Goal: Task Accomplishment & Management: Use online tool/utility

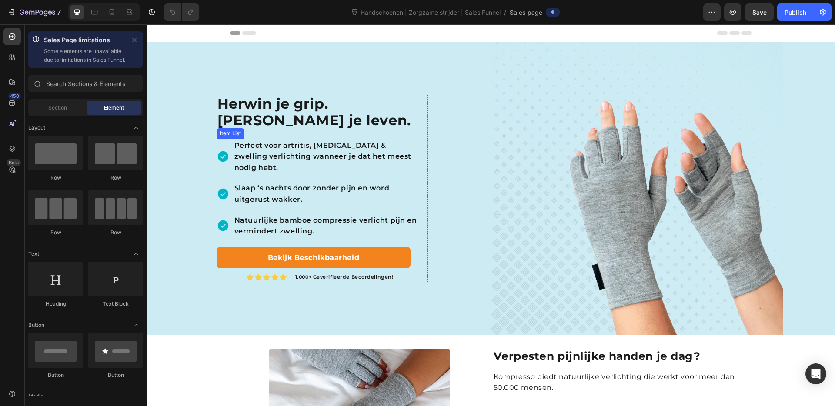
click at [318, 150] on p "Perfect voor artritis, trigger finger & zwelling verlichting wanneer je dat het…" at bounding box center [326, 156] width 185 height 33
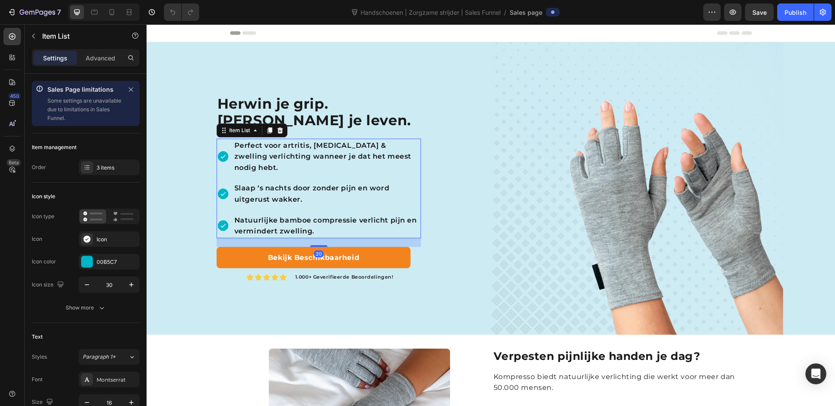
click at [318, 150] on p "Perfect voor artritis, trigger finger & zwelling verlichting wanneer je dat het…" at bounding box center [326, 156] width 185 height 33
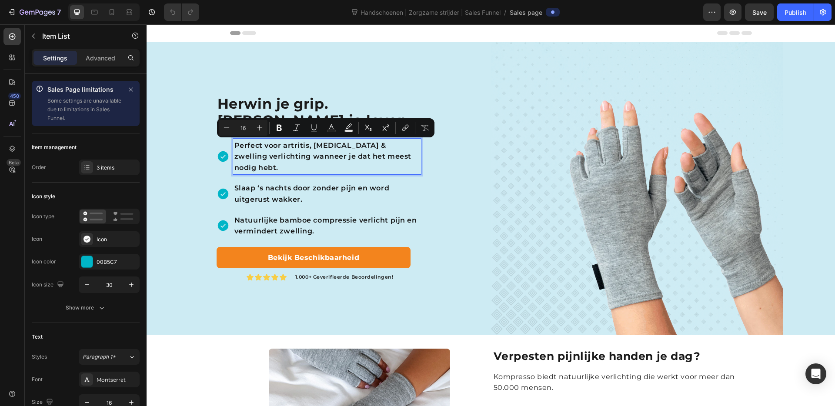
click at [318, 155] on p "Perfect voor artritis, trigger finger & zwelling verlichting wanneer je dat het…" at bounding box center [326, 156] width 185 height 33
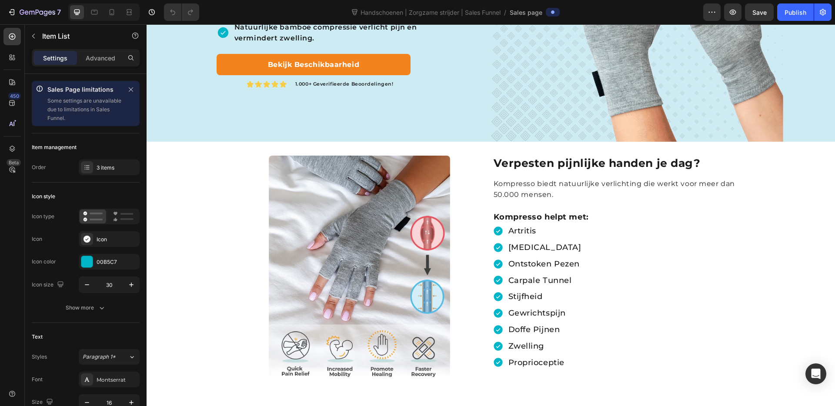
scroll to position [194, 0]
click at [538, 232] on p "artritis" at bounding box center [545, 230] width 73 height 13
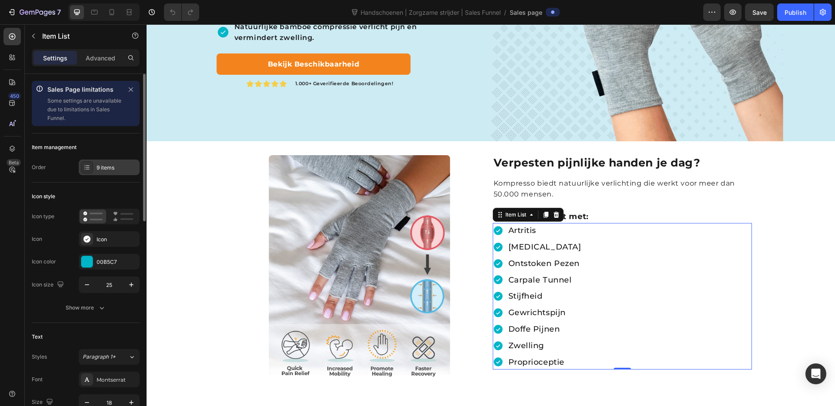
click at [103, 170] on div "9 items" at bounding box center [117, 168] width 41 height 8
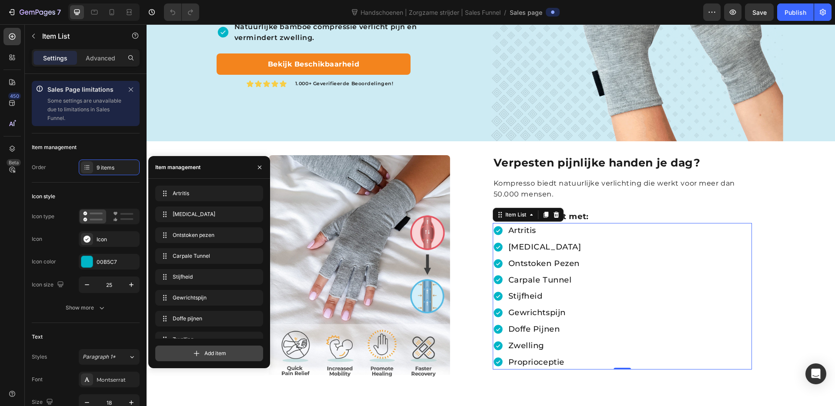
click at [225, 328] on span "Add item" at bounding box center [215, 354] width 22 height 8
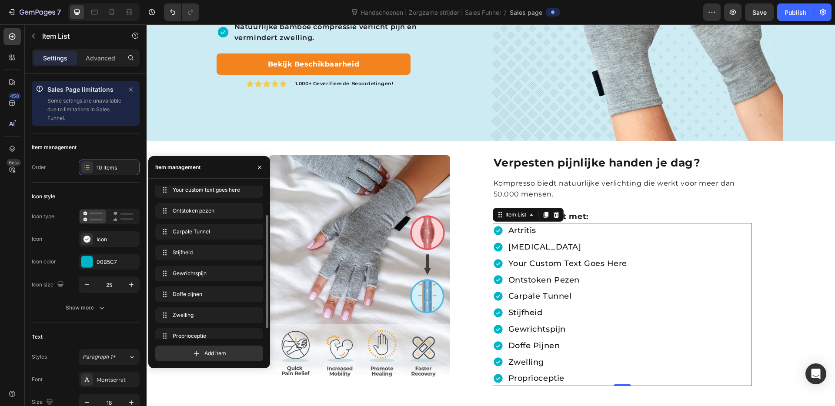
scroll to position [43, 0]
drag, startPoint x: 163, startPoint y: 327, endPoint x: 169, endPoint y: 215, distance: 111.9
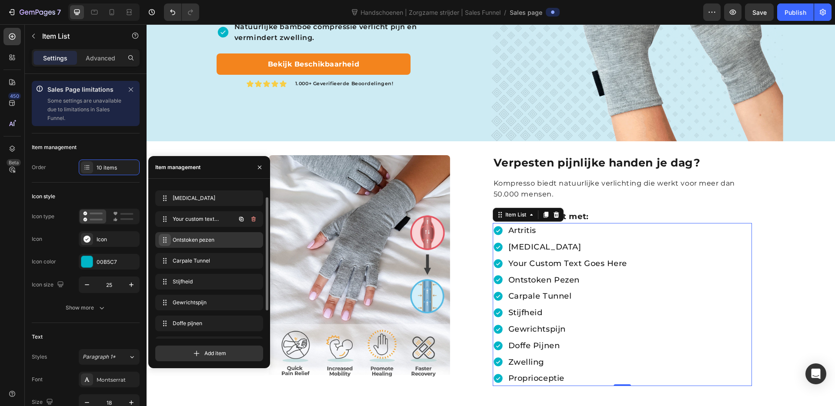
scroll to position [0, 0]
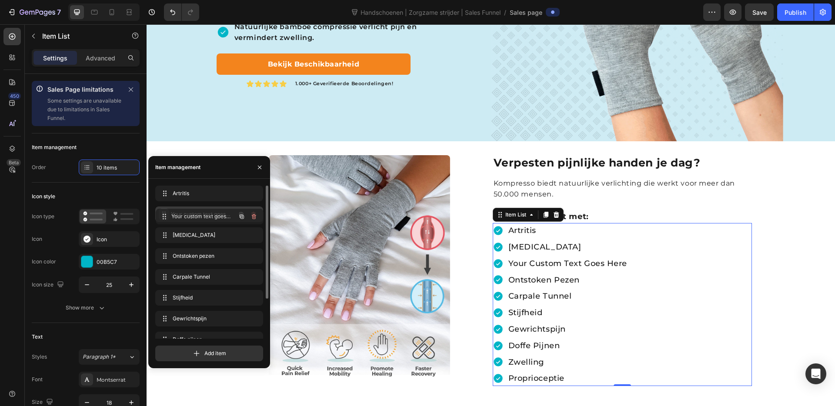
drag, startPoint x: 164, startPoint y: 236, endPoint x: 164, endPoint y: 217, distance: 18.3
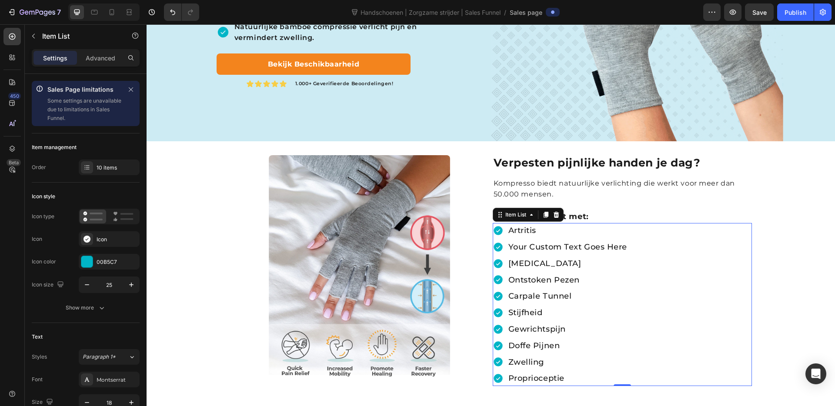
click at [555, 248] on div "your custom text goes here" at bounding box center [568, 247] width 122 height 15
click at [555, 248] on p "your custom text goes here" at bounding box center [568, 247] width 119 height 13
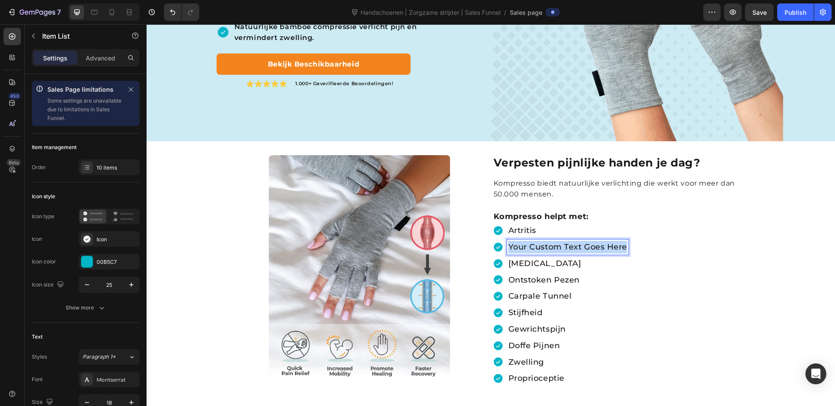
click at [555, 248] on p "your custom text goes here" at bounding box center [568, 247] width 119 height 13
click at [643, 234] on div "artritis Reumatoïde Artritis trigger finger ontstoken pezen carpale tunnel stij…" at bounding box center [622, 304] width 259 height 163
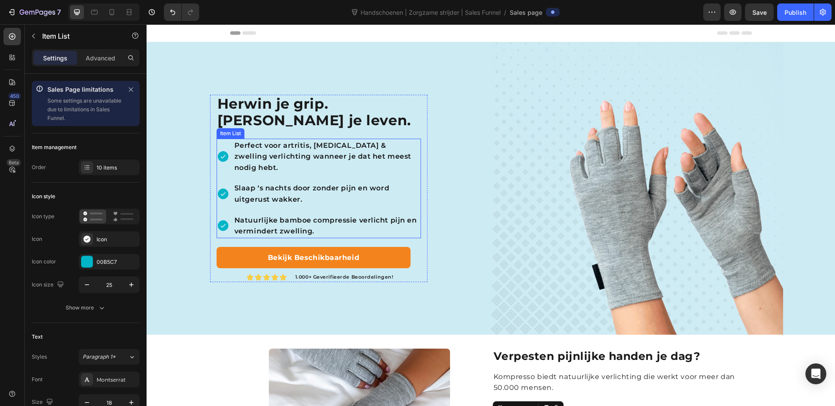
click at [265, 141] on p "Perfect voor artritis, trigger finger & zwelling verlichting wanneer je dat het…" at bounding box center [326, 156] width 185 height 33
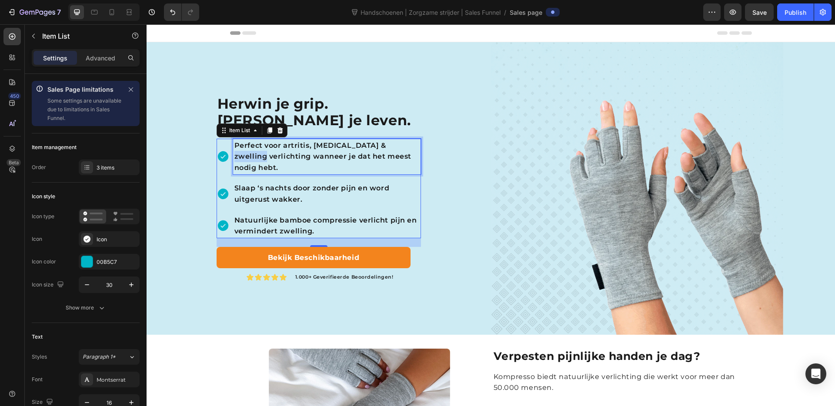
click at [394, 144] on p "Perfect voor artritis, trigger finger & zwelling verlichting wanneer je dat het…" at bounding box center [326, 156] width 185 height 33
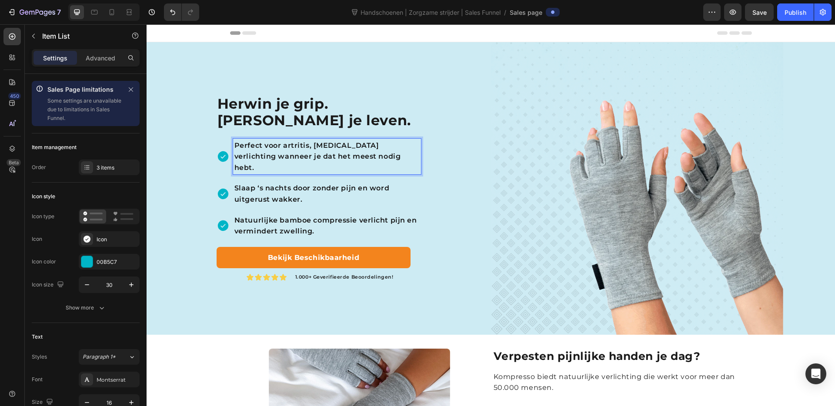
click at [312, 152] on p "Perfect voor artritis, trigger finger verlichting wanneer je dat het meest nodi…" at bounding box center [326, 156] width 185 height 33
click at [284, 150] on p "Perfect voor artritis, trigger finger verlichting wanneer je dat het meest nodi…" at bounding box center [326, 156] width 185 height 33
click at [340, 144] on p "Perfect voor reuma, artritis, trigger finger verlichting wanneer je dat het mee…" at bounding box center [326, 156] width 185 height 33
click at [354, 172] on p "Perfect voor reuma, artritis & trigger finger verlichting wanneer je dat het me…" at bounding box center [326, 156] width 185 height 33
click at [417, 194] on p "Slaap ‘s nachts door zonder pijn en word uitgerust wakker." at bounding box center [326, 194] width 185 height 22
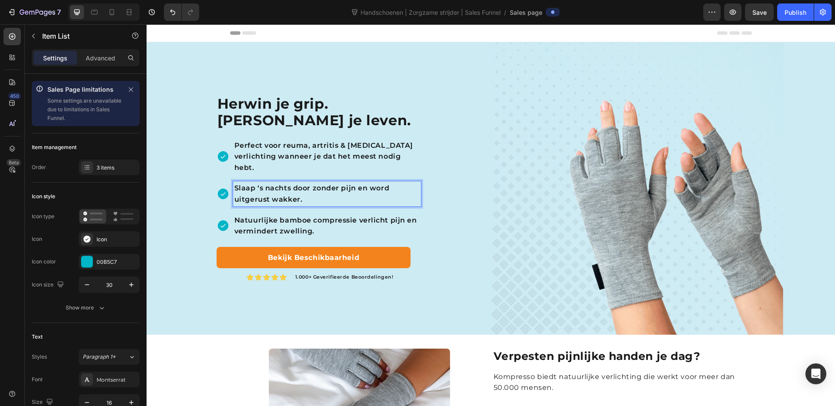
click at [385, 231] on p "Natuurlijke bamboe compressie verlicht pijn en vermindert zwelling." at bounding box center [326, 226] width 185 height 22
click at [446, 270] on div "Herwin je grip. Herwin je leven. Heading Perfect voor reuma, artritis & trigger…" at bounding box center [319, 188] width 345 height 293
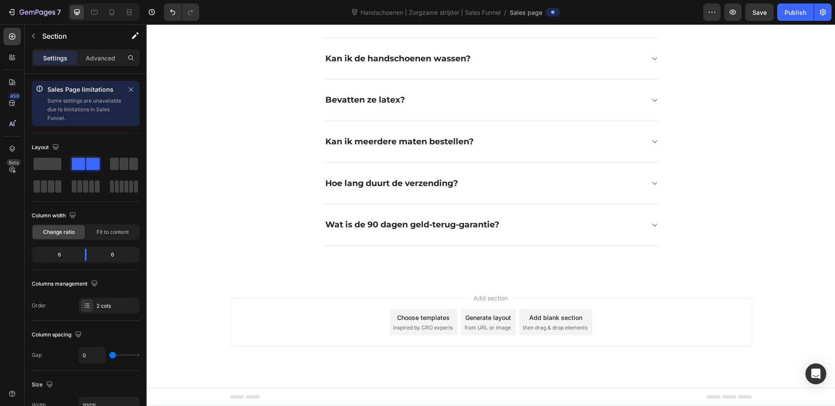
scroll to position [2675, 0]
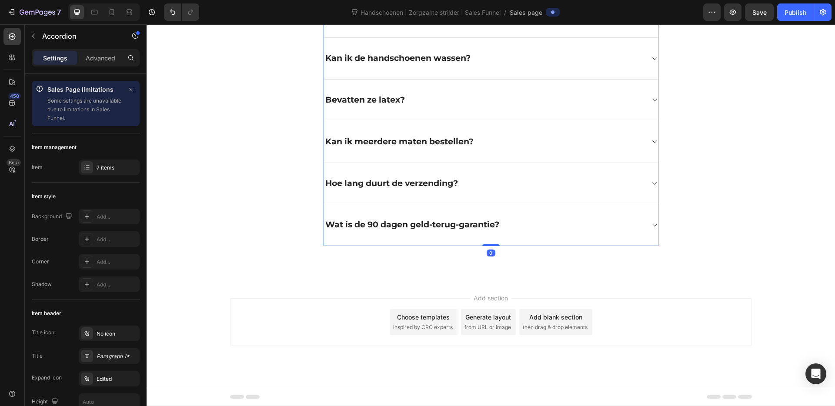
click at [596, 38] on div "Wat als ik de verkeerde maat bestel?" at bounding box center [491, 18] width 334 height 42
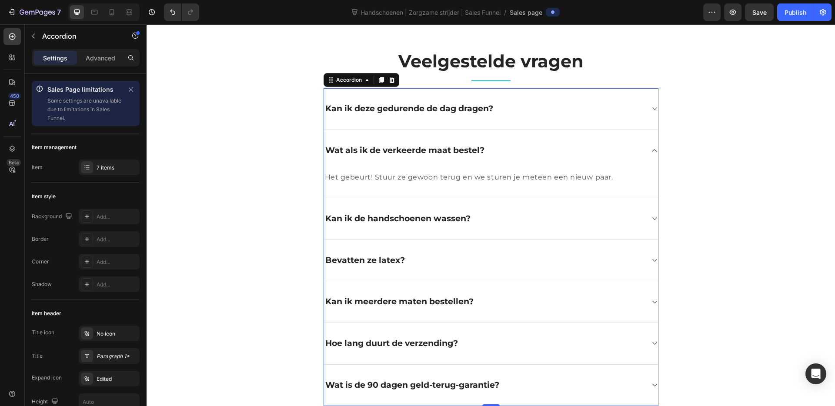
scroll to position [2719, 0]
click at [572, 223] on div "Kan ik de handschoenen wassen?" at bounding box center [484, 218] width 320 height 13
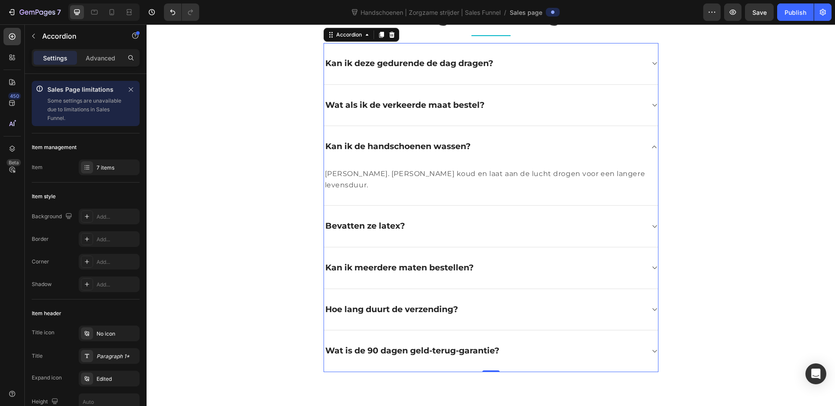
click at [572, 223] on div "Bevatten ze latex?" at bounding box center [491, 227] width 334 height 42
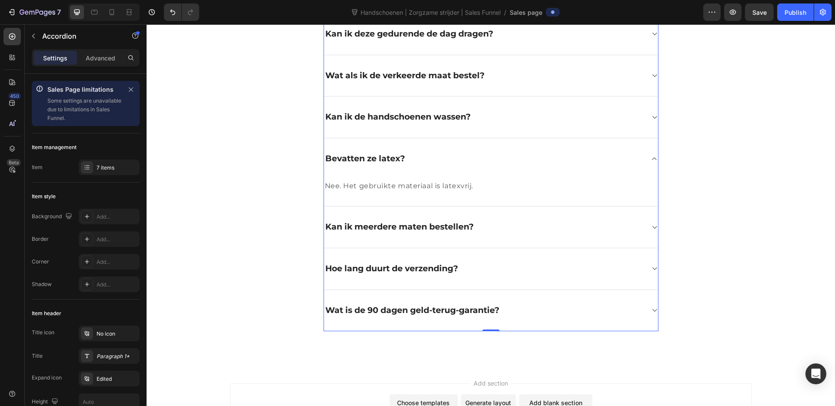
click at [572, 223] on div "Kan ik meerdere maten bestellen?" at bounding box center [484, 227] width 320 height 13
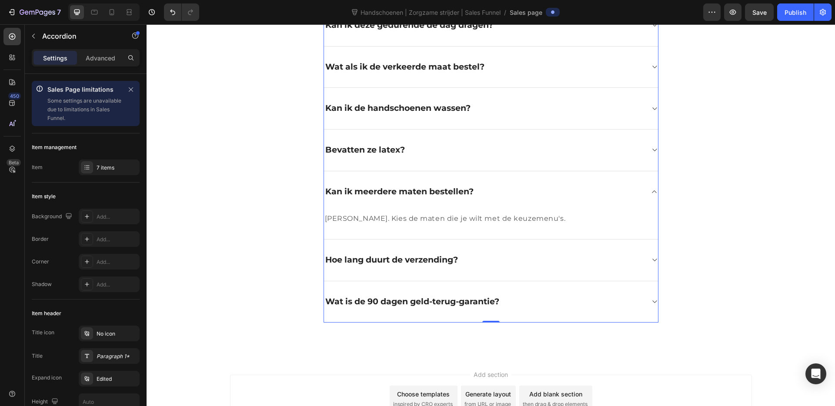
scroll to position [2802, 0]
click at [522, 261] on div "Hoe lang duurt de verzending?" at bounding box center [484, 259] width 320 height 13
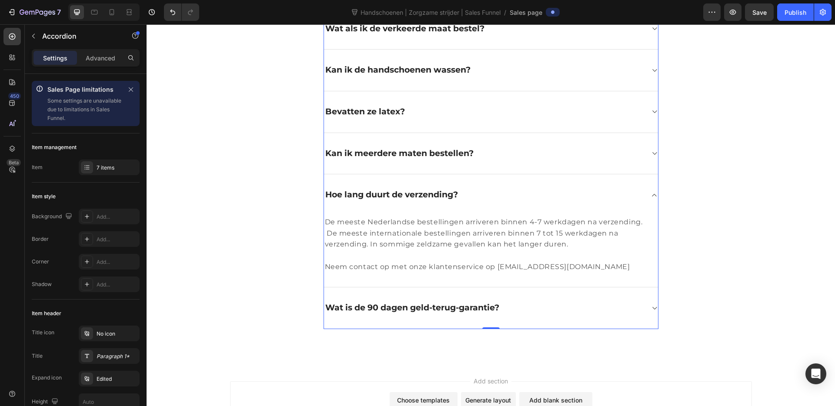
scroll to position [2841, 0]
click at [539, 313] on div "Wat is de 90 dagen geld-terug-garantie?" at bounding box center [484, 306] width 320 height 13
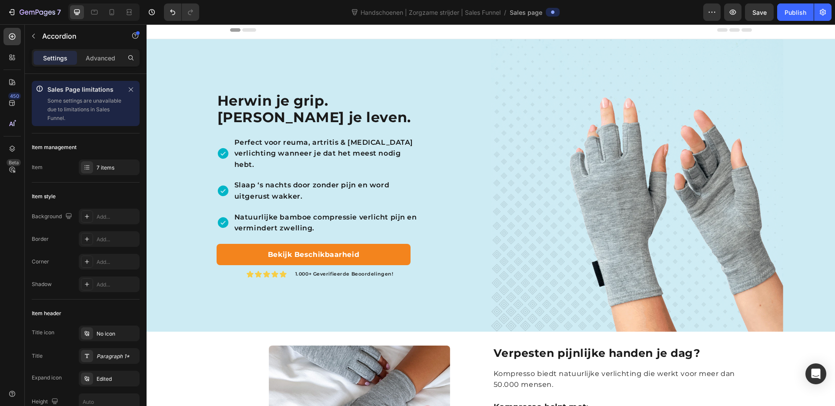
scroll to position [0, 0]
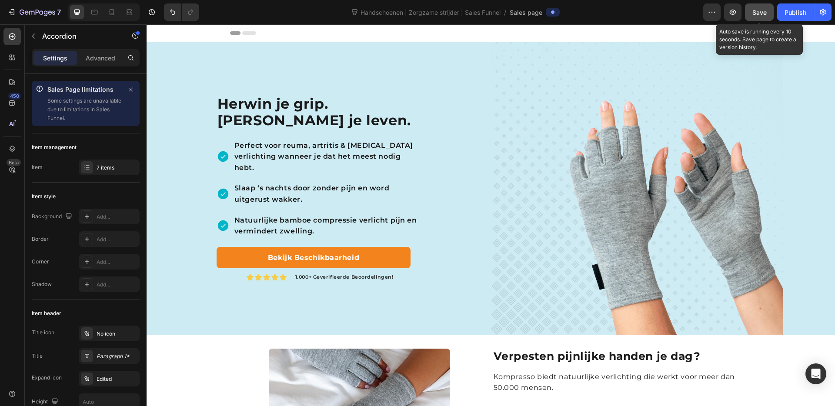
click at [657, 7] on button "Save" at bounding box center [759, 11] width 29 height 17
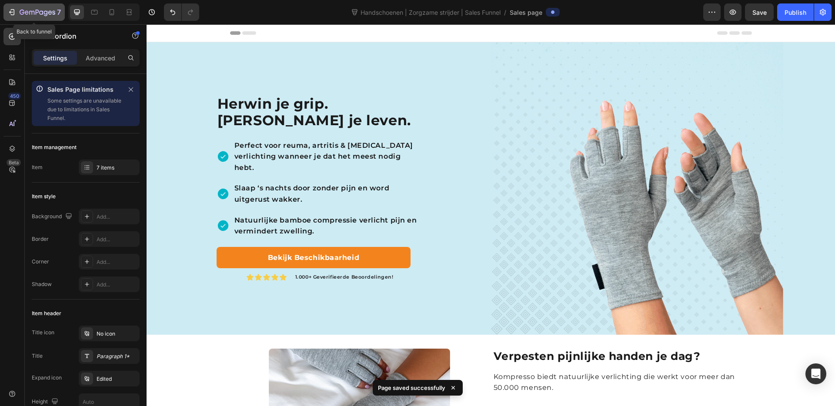
click at [16, 13] on icon "button" at bounding box center [11, 12] width 9 height 9
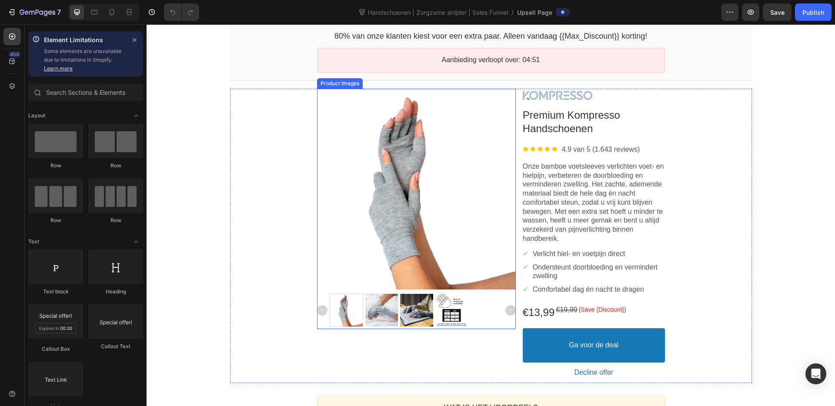
scroll to position [70, 0]
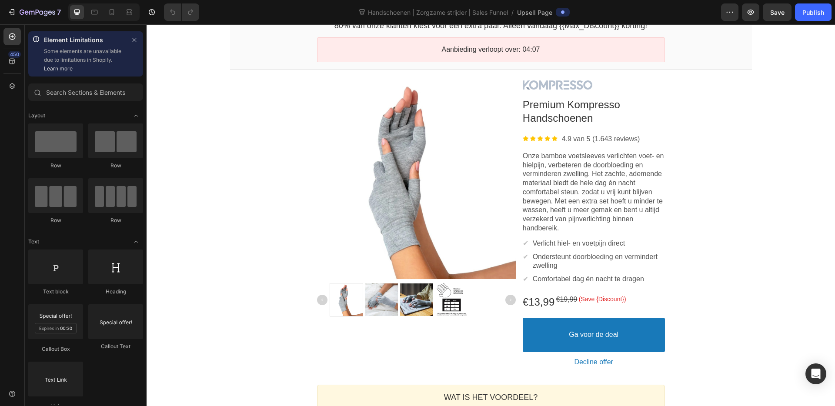
click at [608, 167] on p "Onze bamboe voetsleeves verlichten voet- en hielpijn, verbeteren de doorbloedin…" at bounding box center [594, 192] width 142 height 81
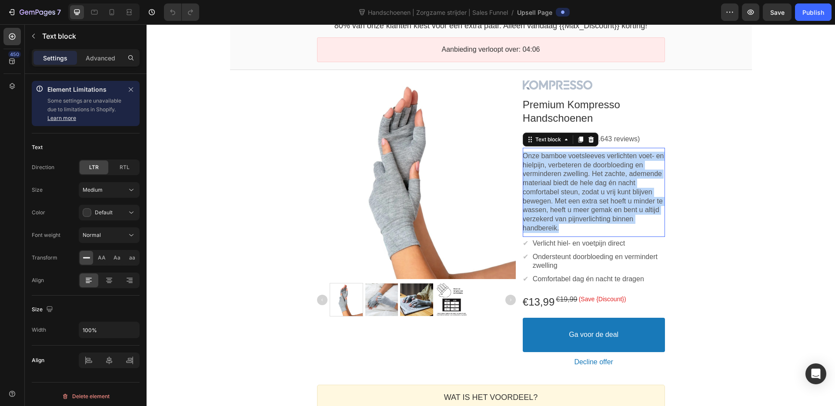
click at [608, 167] on p "Onze bamboe voetsleeves verlichten voet- en hielpijn, verbeteren de doorbloedin…" at bounding box center [594, 192] width 142 height 81
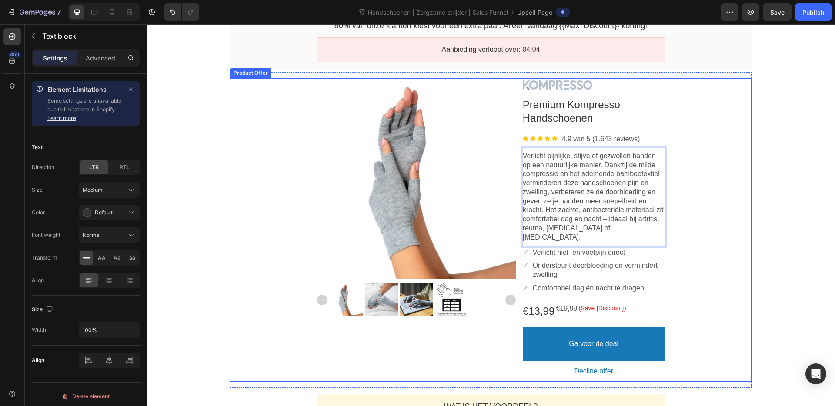
click at [715, 237] on div "Product Images Image Premium Kompresso Handschoenen Product Title Image 4.9 van…" at bounding box center [491, 230] width 522 height 304
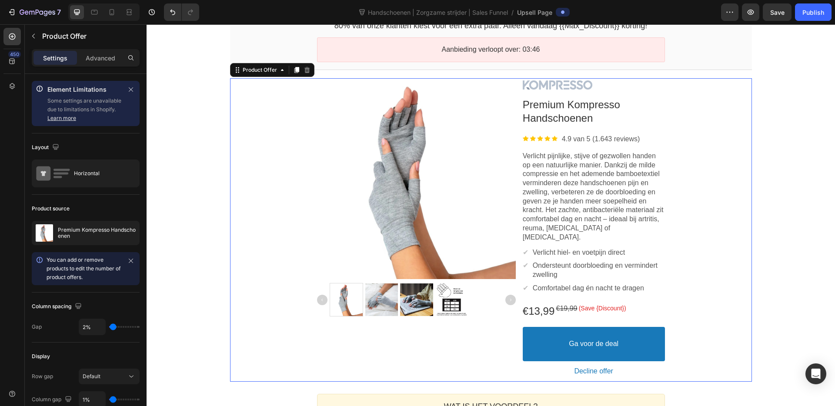
click at [596, 248] on p "Verlicht hiel- en voetpijn direct" at bounding box center [579, 252] width 93 height 9
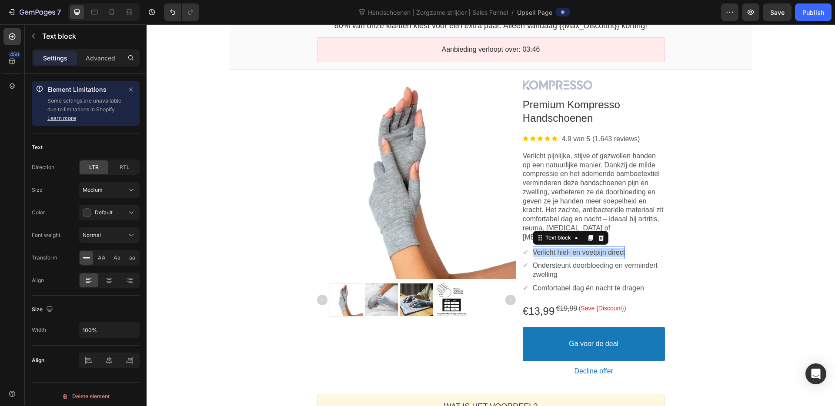
click at [596, 248] on p "Verlicht hiel- en voetpijn direct" at bounding box center [579, 252] width 93 height 9
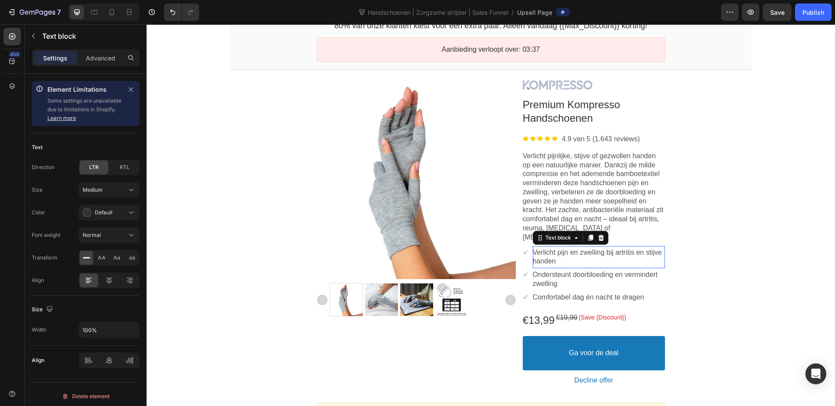
click at [586, 271] on p "Ondersteunt doorbloeding en vermindert zwelling" at bounding box center [599, 280] width 132 height 18
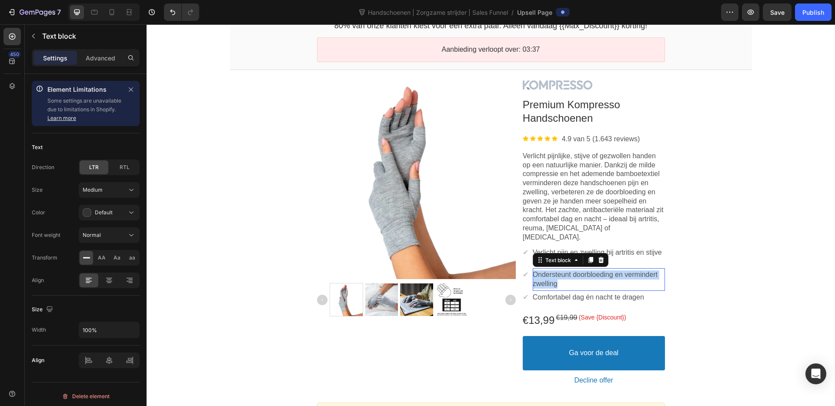
click at [586, 271] on p "Ondersteunt doorbloeding en vermindert zwelling" at bounding box center [599, 280] width 132 height 18
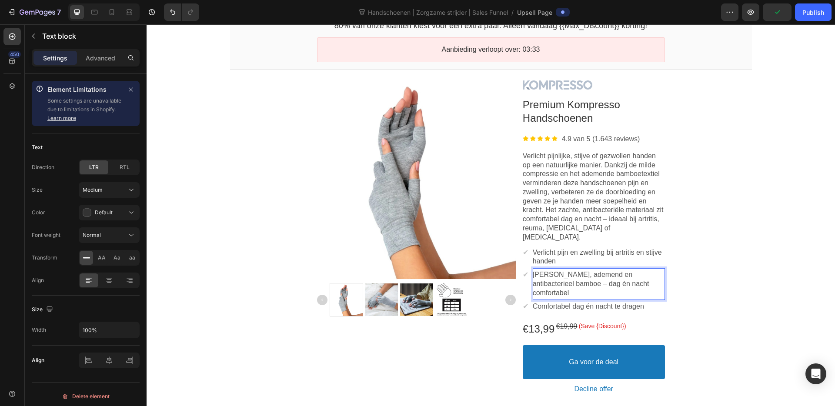
click at [565, 276] on p "Zacht, ademend en antibacterieel bamboe – dag én nacht comfortabel" at bounding box center [599, 284] width 132 height 27
click at [605, 302] on p "Comfortabel dag én nacht te dragen" at bounding box center [588, 306] width 111 height 9
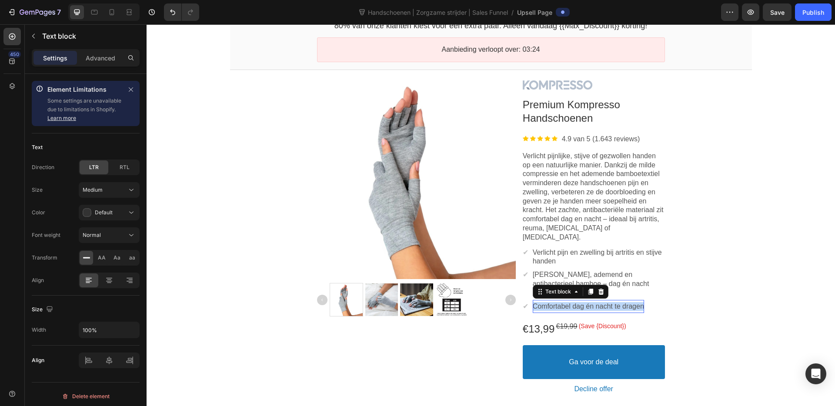
click at [605, 302] on p "Comfortabel dag én nacht te dragen" at bounding box center [588, 306] width 111 height 9
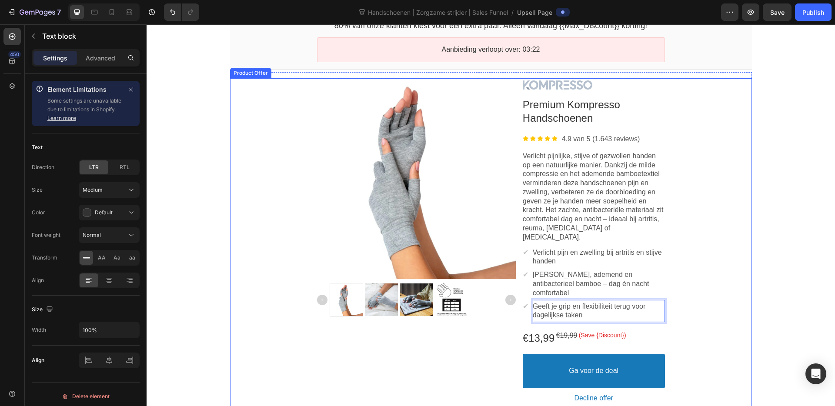
click at [696, 307] on div "Product Images Image Premium Kompresso Handschoenen Product Title Image 4.9 van…" at bounding box center [491, 243] width 522 height 331
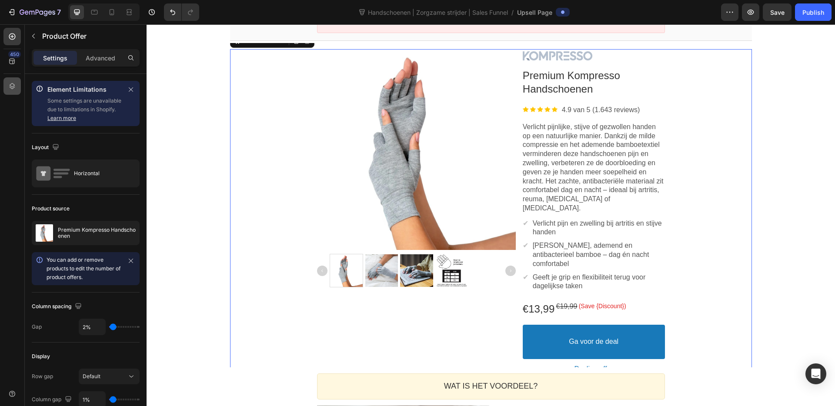
scroll to position [99, 0]
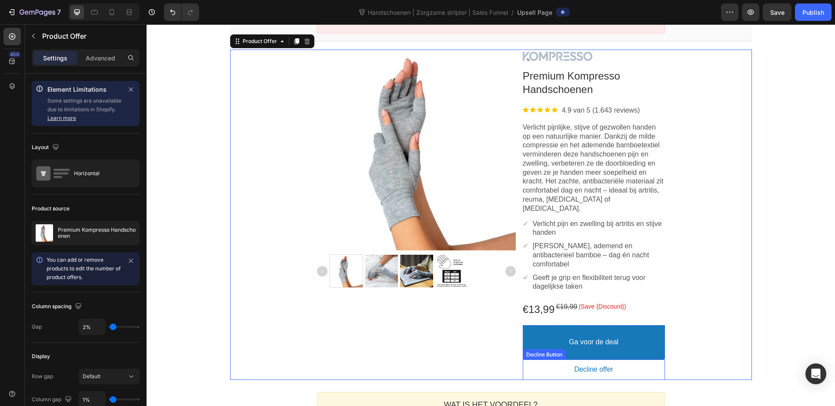
click at [556, 362] on button "Decline offer" at bounding box center [594, 370] width 142 height 16
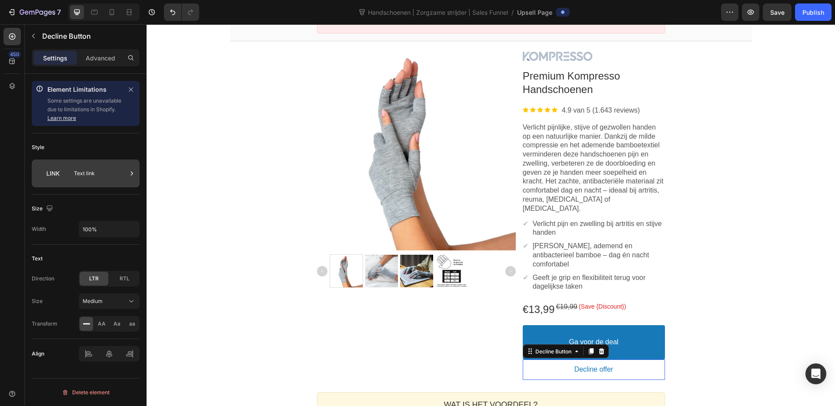
click at [93, 178] on div "Text link" at bounding box center [100, 174] width 53 height 20
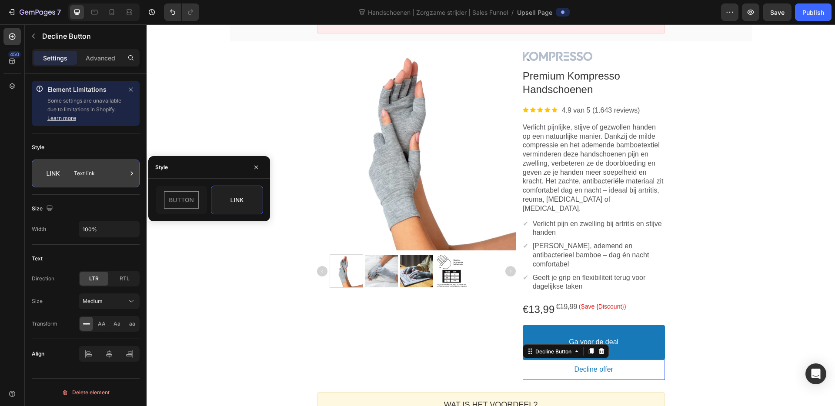
click at [90, 170] on div "Text link" at bounding box center [100, 174] width 53 height 20
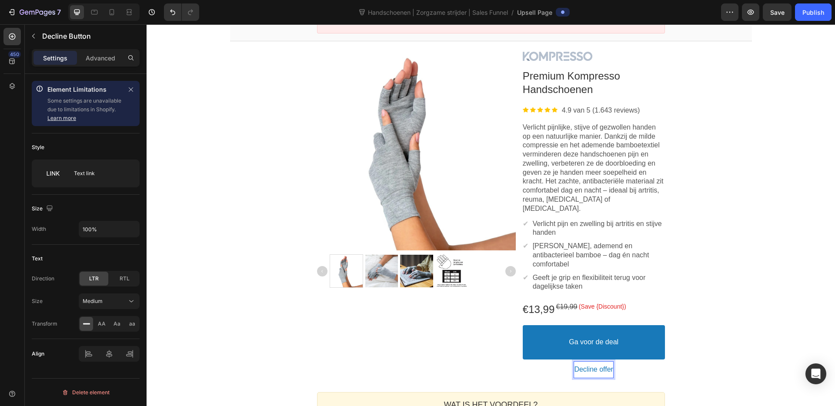
click at [599, 365] on p "Decline offer" at bounding box center [593, 369] width 39 height 9
click at [523, 362] on button "Aanbod" at bounding box center [594, 370] width 142 height 16
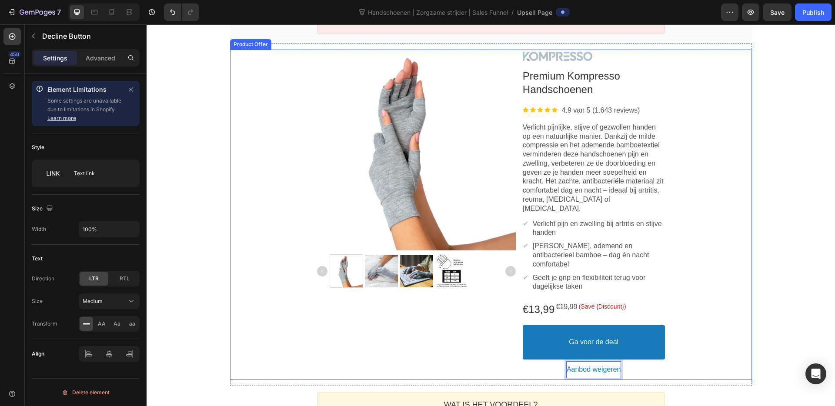
click at [738, 317] on div "Product Images Image Premium Kompresso Handschoenen Product Title Image 4.9 van…" at bounding box center [491, 215] width 522 height 331
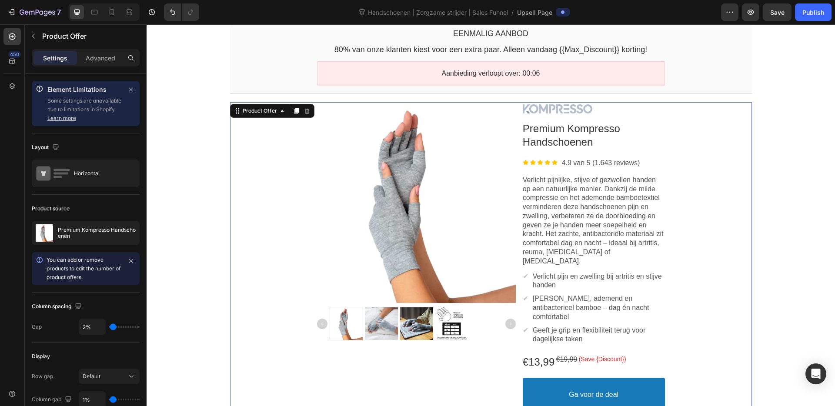
scroll to position [0, 0]
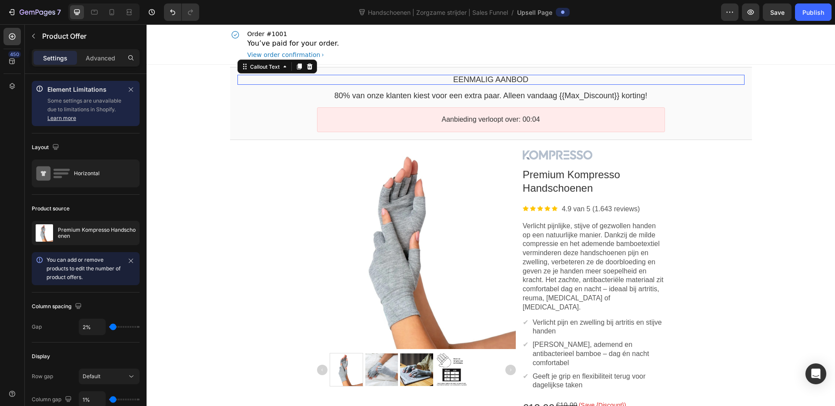
click at [483, 79] on bdo "eenmalig aanbod" at bounding box center [490, 79] width 75 height 9
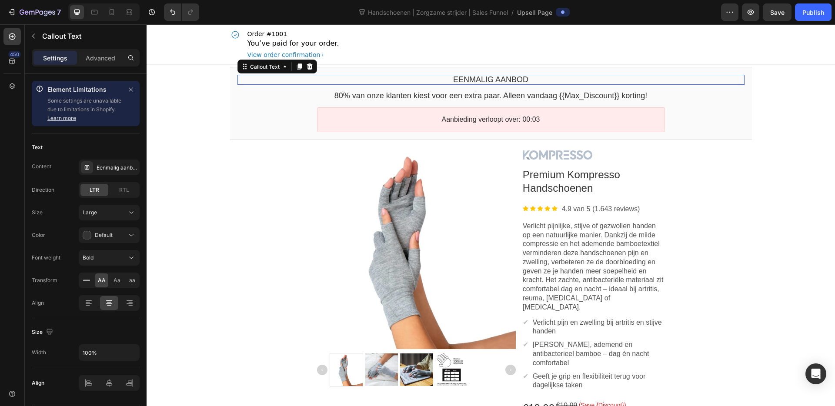
click at [483, 79] on bdo "eenmalig aanbod" at bounding box center [490, 79] width 75 height 9
click at [477, 77] on bdo "eenmalig aanbod" at bounding box center [490, 79] width 75 height 9
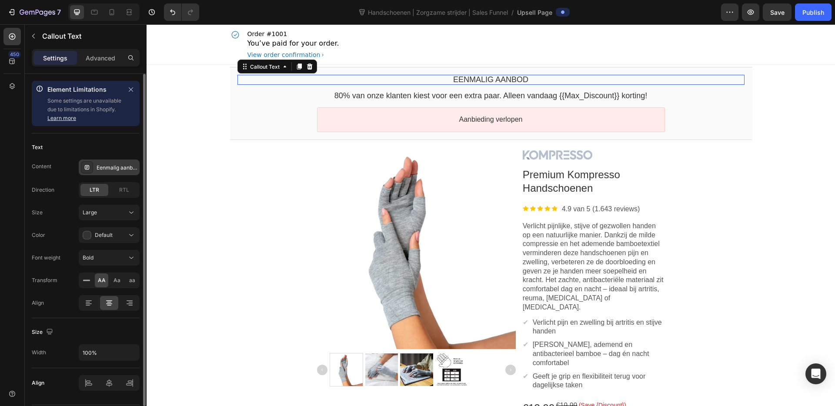
click at [117, 164] on div "Eenmalig aanbod" at bounding box center [117, 168] width 41 height 8
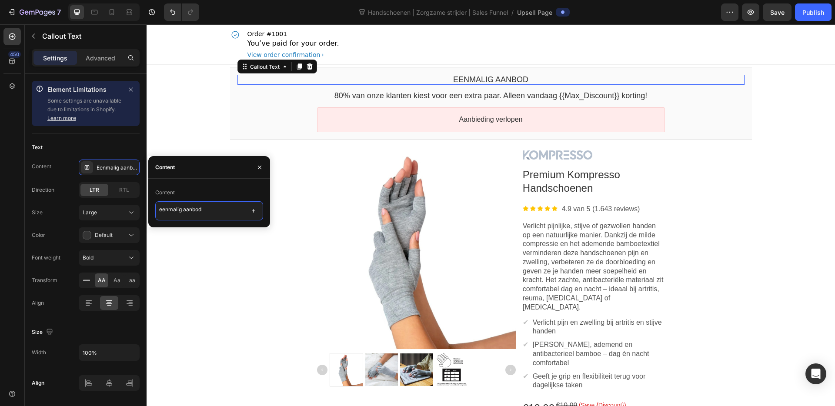
click at [184, 213] on textarea "eenmalig aanbod" at bounding box center [209, 210] width 108 height 19
paste textarea "Omdat je al klant bent, krijg je nu toegang tot deze deal."
type textarea "Omdat je al klant bent, krijg je nu toegang tot deze deal."
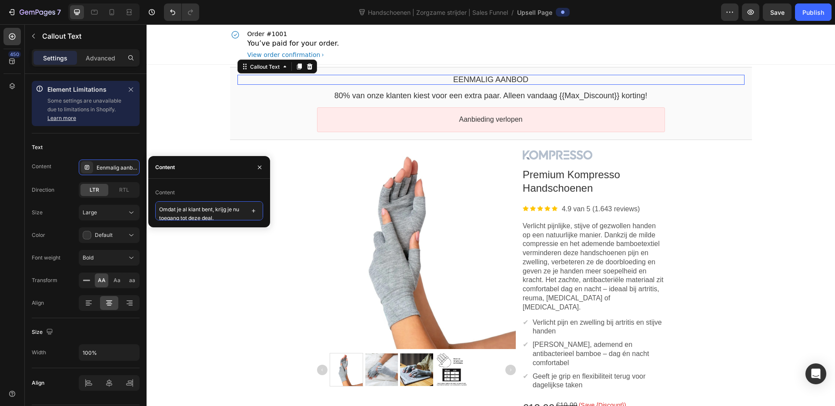
scroll to position [1, 0]
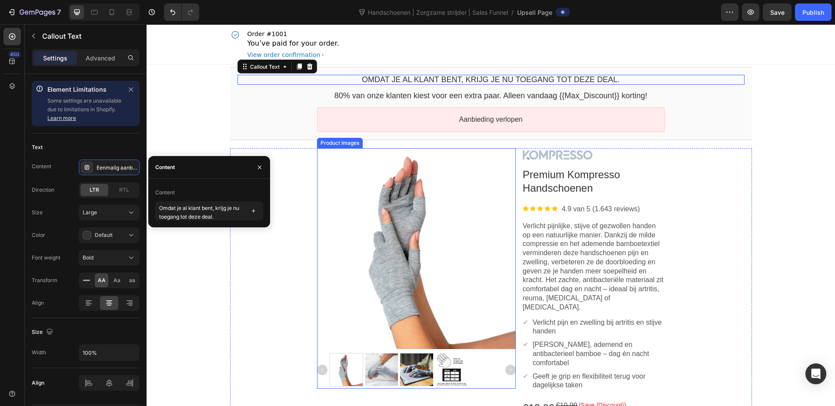
click at [416, 214] on div at bounding box center [416, 250] width 199 height 199
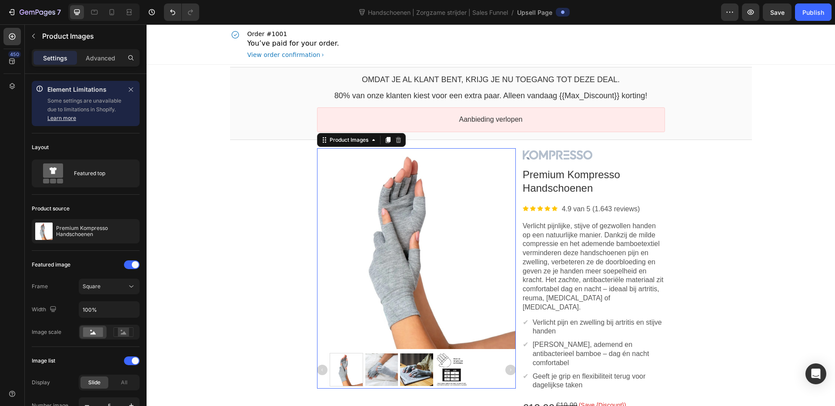
click at [321, 212] on div at bounding box center [416, 250] width 199 height 199
click at [268, 156] on div "Product Images This element is required and can’t be deleted Image Premium Komp…" at bounding box center [491, 313] width 522 height 331
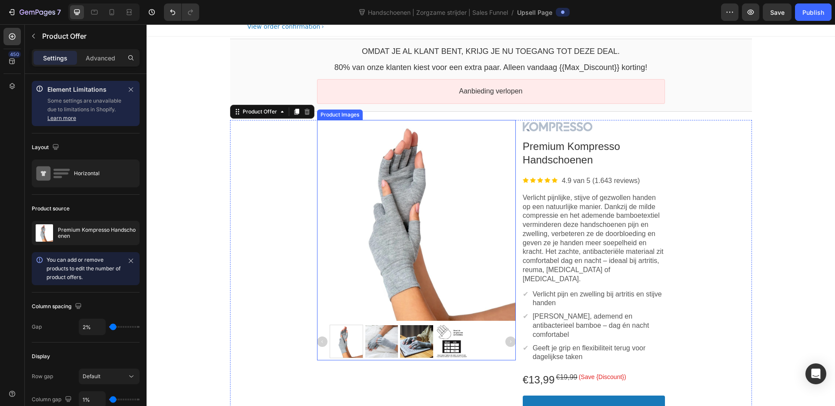
scroll to position [42, 0]
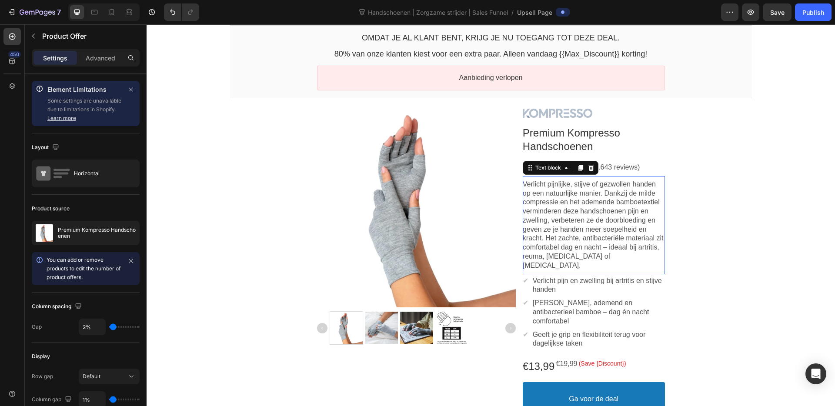
click at [637, 252] on p "Verlicht pijnlijke, stijve of gezwollen handen op een natuurlijke manier. Dankz…" at bounding box center [594, 225] width 142 height 90
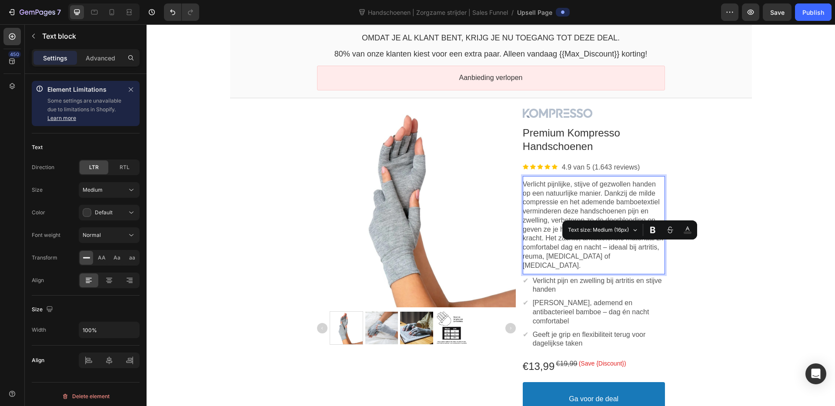
click at [653, 258] on p "Verlicht pijnlijke, stijve of gezwollen handen op een natuurlijke manier. Dankz…" at bounding box center [594, 225] width 142 height 90
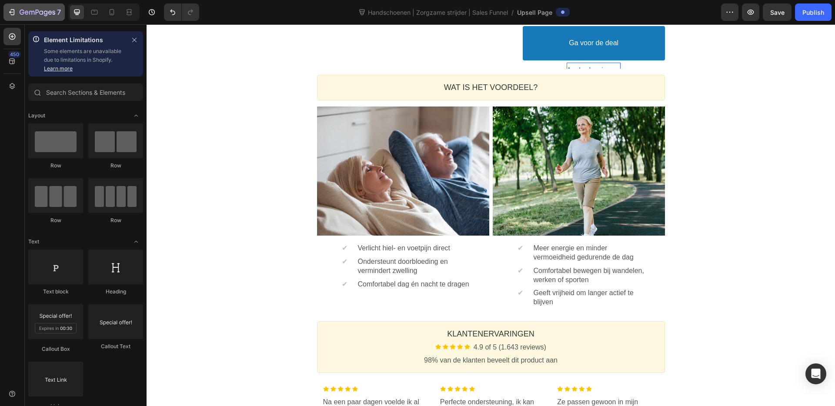
scroll to position [423, 0]
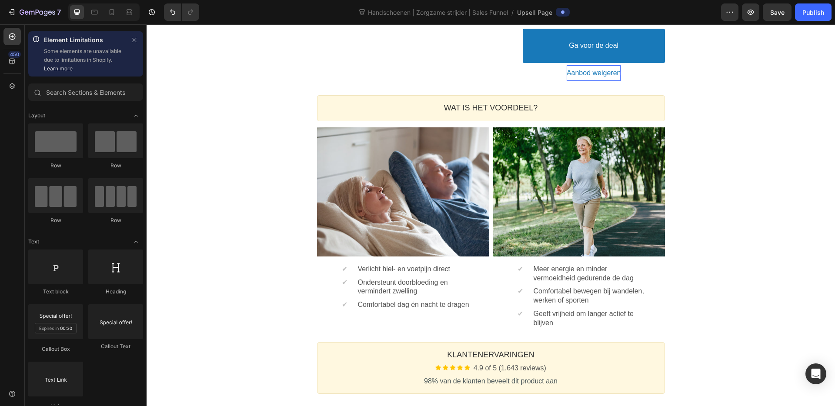
click at [417, 265] on p "Verlicht hiel- en voetpijn direct" at bounding box center [415, 269] width 115 height 9
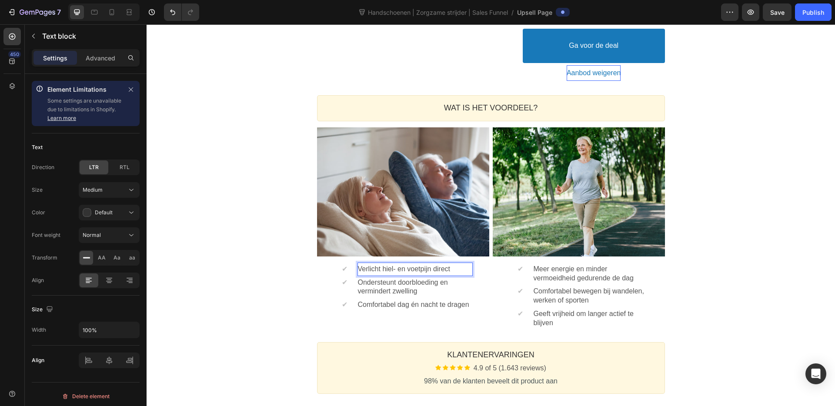
click at [388, 265] on p "Verlicht hiel- en voetpijn direct" at bounding box center [415, 269] width 115 height 9
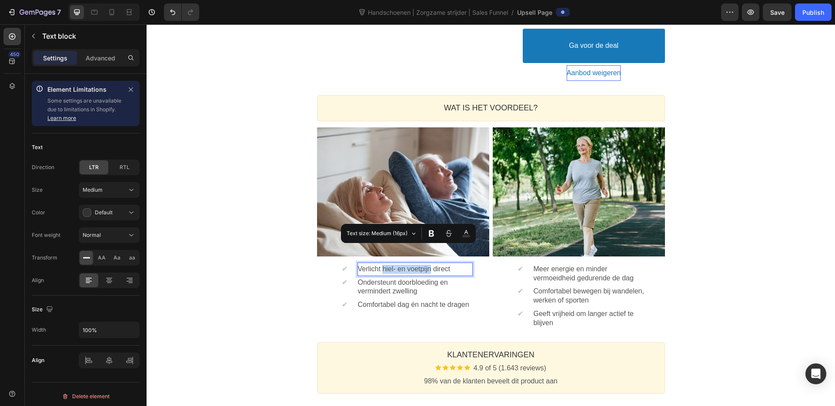
drag, startPoint x: 388, startPoint y: 249, endPoint x: 430, endPoint y: 253, distance: 42.4
click at [430, 265] on p "Verlicht hiel- en voetpijn direct" at bounding box center [415, 269] width 115 height 9
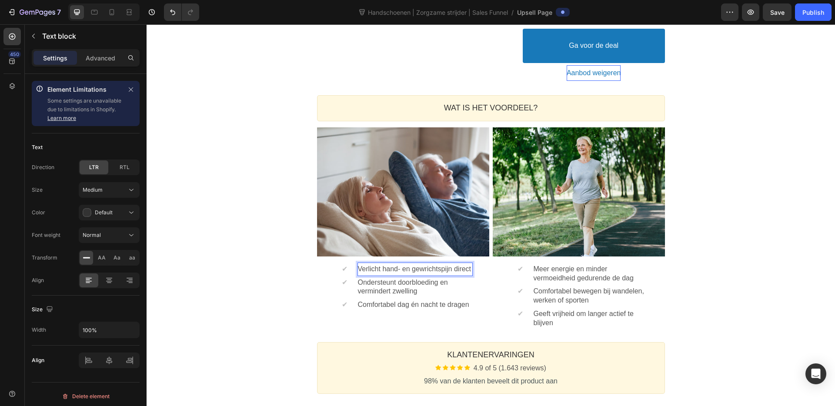
click at [265, 277] on div "Omdat je al klant bent, krijg je nu toegang tot deze deal. Callout Text 80% van…" at bounding box center [491, 104] width 689 height 925
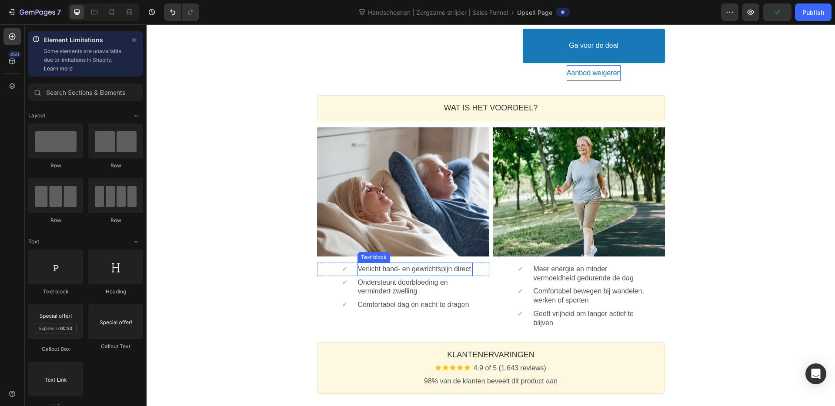
click at [456, 265] on p "Verlicht hand- en gewrichtspijn direct" at bounding box center [415, 269] width 115 height 9
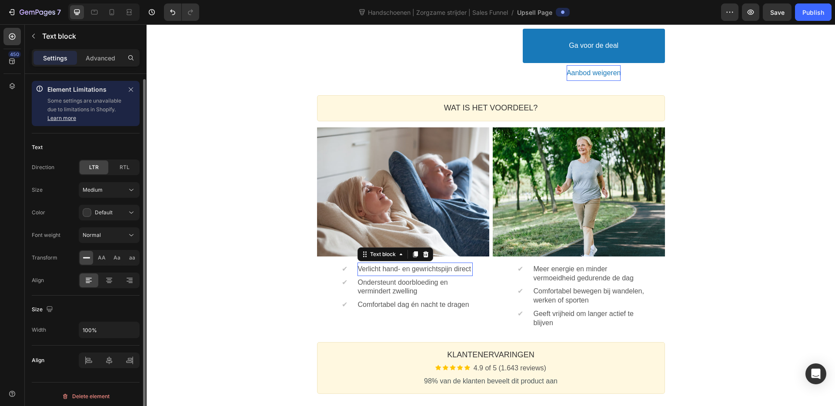
scroll to position [4, 0]
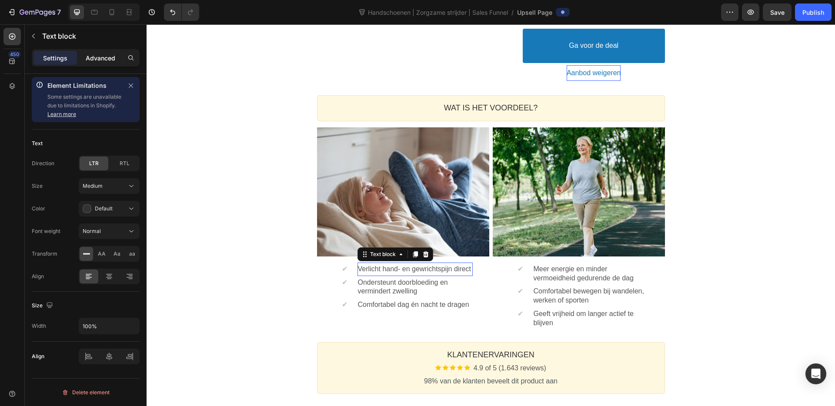
click at [107, 63] on div "Advanced" at bounding box center [100, 58] width 43 height 14
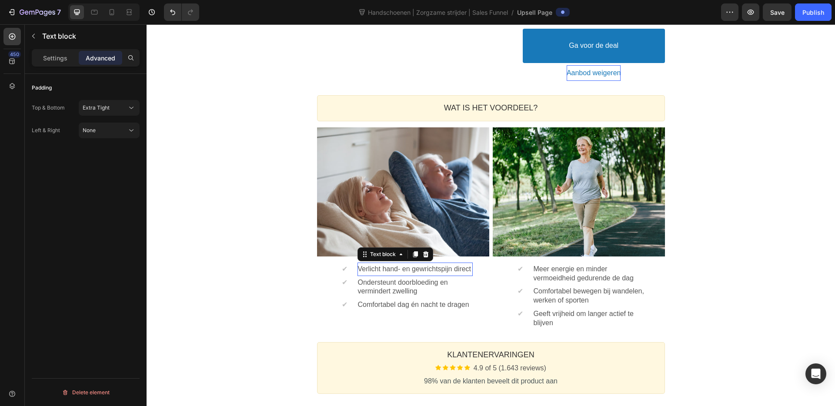
scroll to position [0, 0]
click at [63, 55] on p "Settings" at bounding box center [55, 58] width 24 height 9
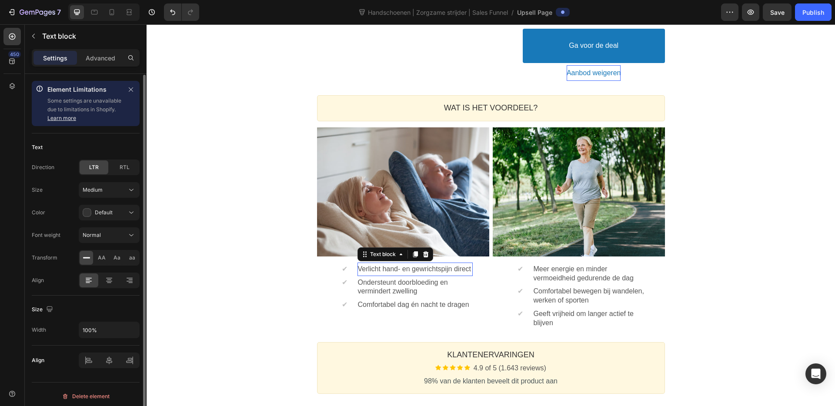
scroll to position [4, 0]
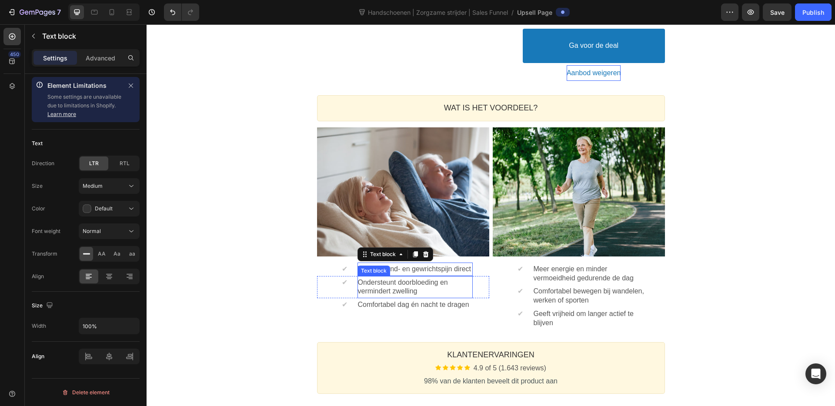
click at [405, 278] on p "Ondersteunt doorbloeding en vermindert zwelling" at bounding box center [415, 287] width 115 height 18
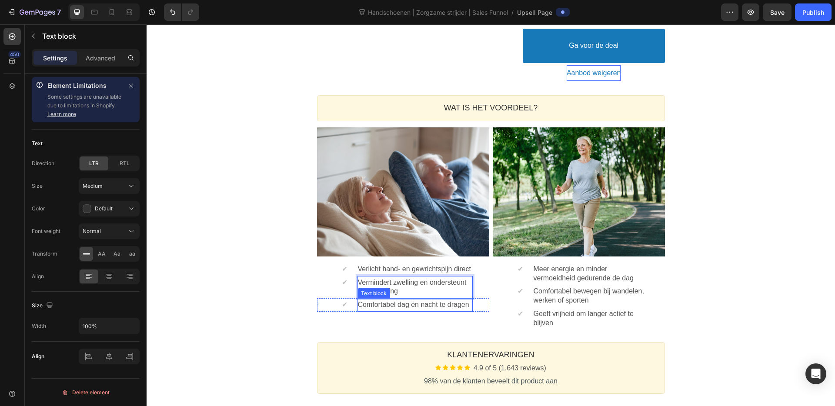
click at [388, 301] on p "Comfortabel dag én nacht te dragen" at bounding box center [415, 305] width 115 height 9
click at [586, 265] on p "Meer energie en minder vermoeidheid gedurende de dag" at bounding box center [590, 274] width 115 height 18
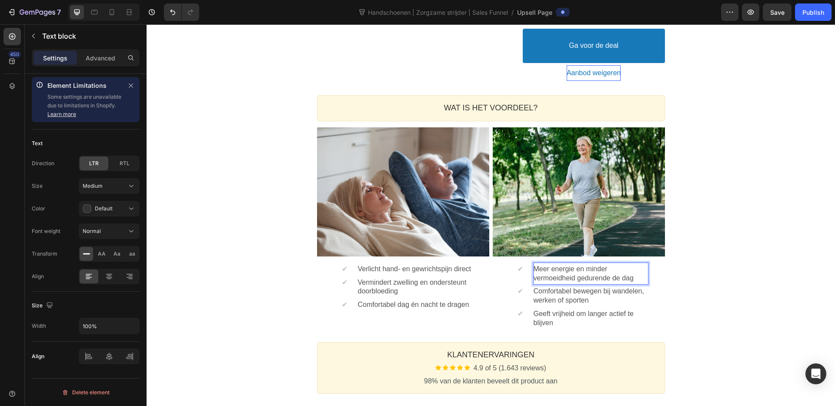
click at [586, 265] on p "Meer energie en minder vermoeidheid gedurende de dag" at bounding box center [590, 274] width 115 height 18
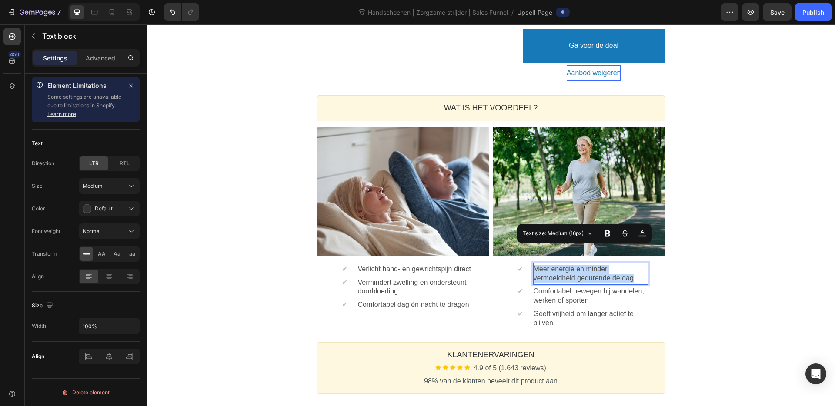
click at [552, 265] on p "Meer energie en minder vermoeidheid gedurende de dag" at bounding box center [590, 274] width 115 height 18
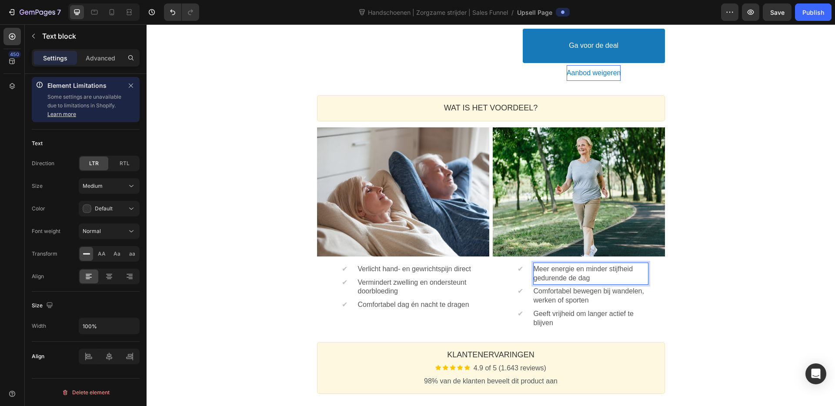
click at [670, 273] on section "WAT IS HET VOORDEEL? Heading Callout Box Image ✔ Text block Verlicht hand- en g…" at bounding box center [491, 212] width 362 height 247
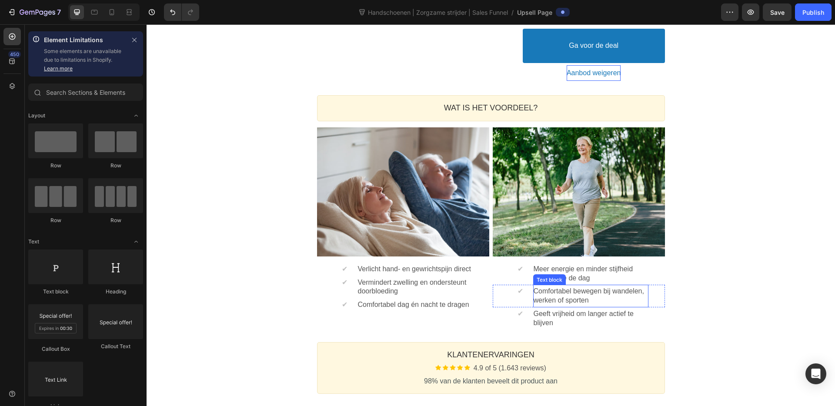
click at [588, 287] on p "Comfortabel bewegen bij wandelen, werken of sporten" at bounding box center [590, 296] width 115 height 18
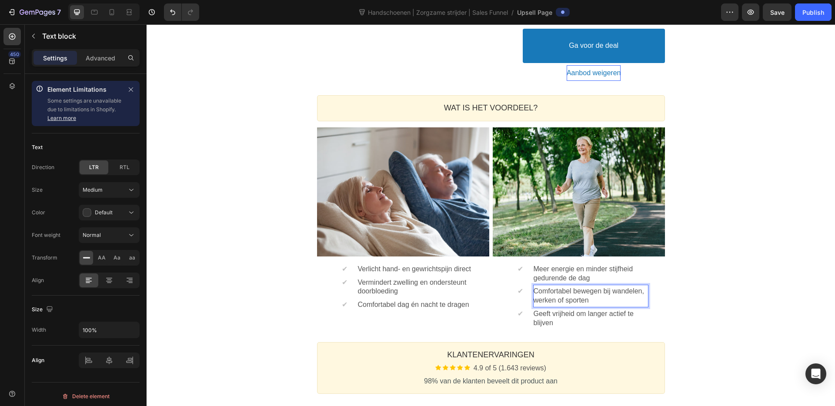
click at [588, 287] on p "Comfortabel bewegen bij wandelen, werken of sporten" at bounding box center [590, 296] width 115 height 18
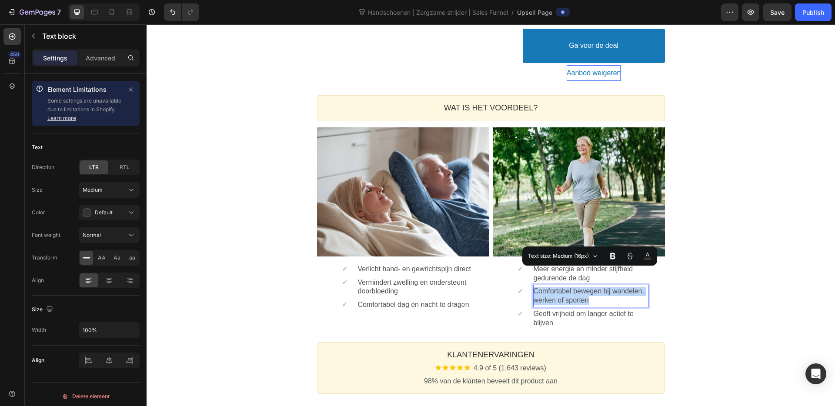
click at [583, 287] on p "Comfortabel bewegen bij wandelen, werken of sporten" at bounding box center [590, 296] width 115 height 18
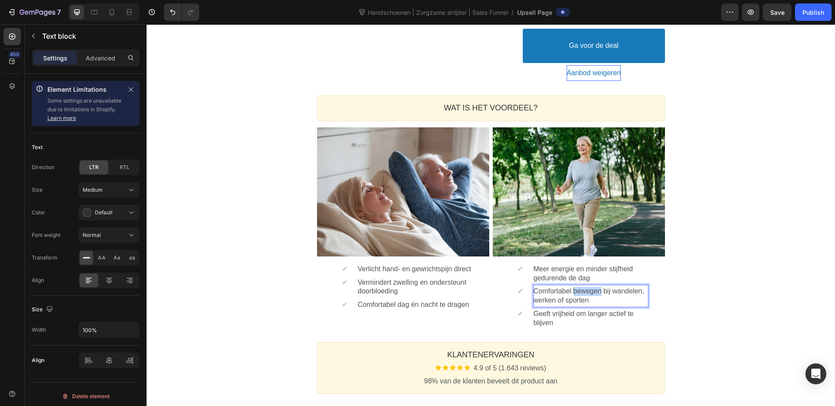
click at [583, 287] on p "Comfortabel bewegen bij wandelen, werken of sporten" at bounding box center [590, 296] width 115 height 18
click at [587, 287] on p "Comfortabel bewegen bij wandelen, werken of sporten" at bounding box center [590, 296] width 115 height 18
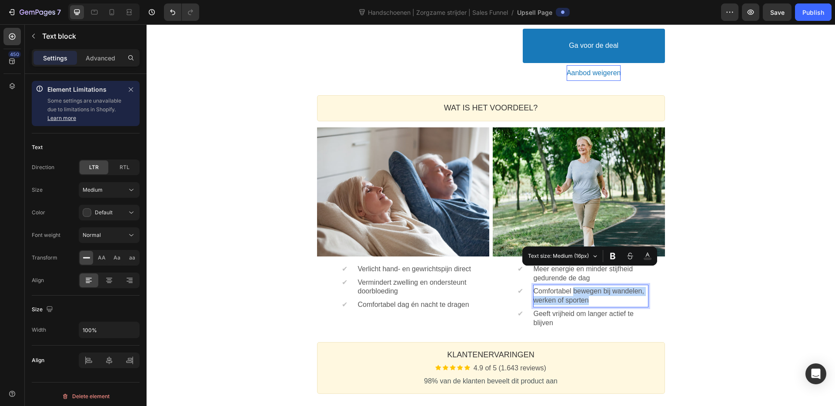
drag, startPoint x: 587, startPoint y: 272, endPoint x: 596, endPoint y: 286, distance: 16.0
click at [596, 287] on p "Comfortabel bewegen bij wandelen, werken of sporten" at bounding box center [590, 296] width 115 height 18
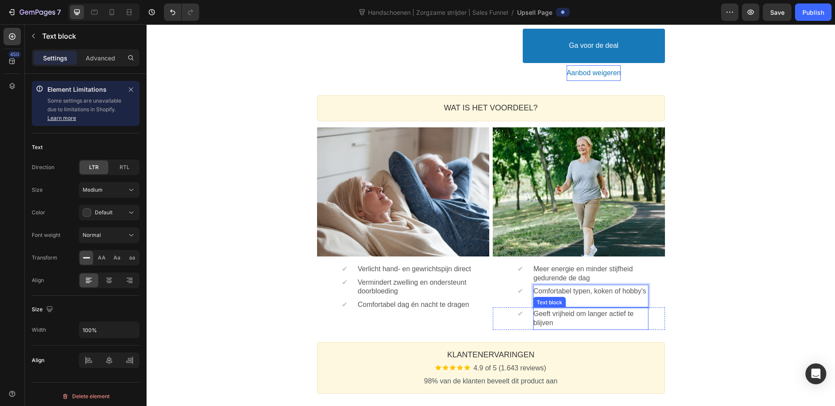
click at [586, 310] on p "Geeft vrijheid om langer actief te blijven" at bounding box center [590, 319] width 115 height 18
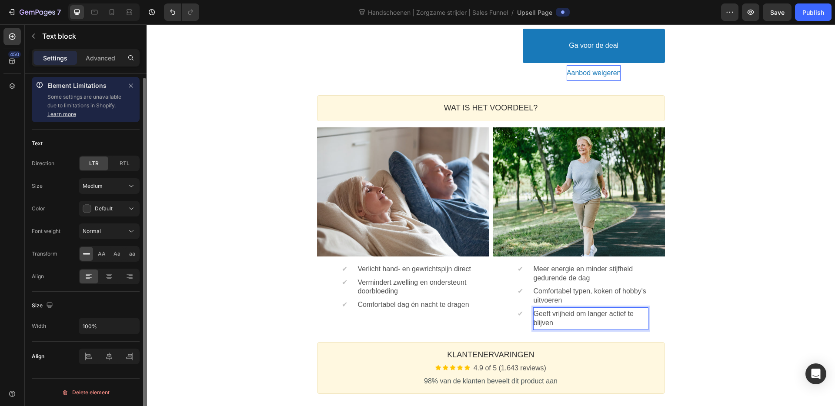
click at [586, 310] on p "Geeft vrijheid om langer actief te blijven" at bounding box center [590, 319] width 115 height 18
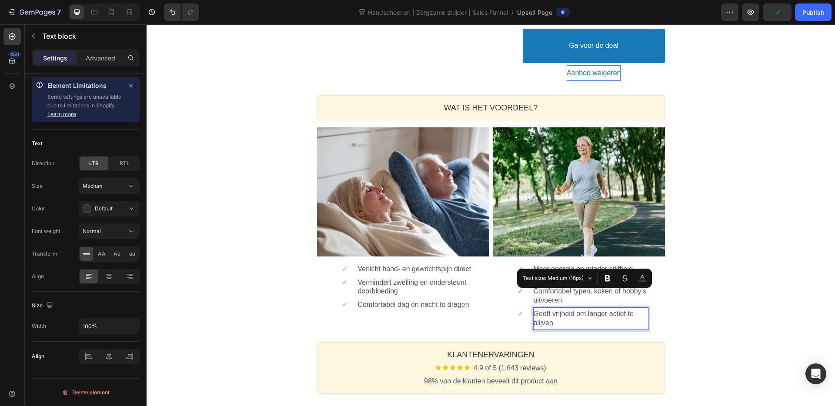
click at [555, 310] on p "Geeft vrijheid om langer actief te blijven" at bounding box center [590, 319] width 115 height 18
click at [553, 310] on p "Geeft vrijheid om langer actief te blijven" at bounding box center [590, 319] width 115 height 18
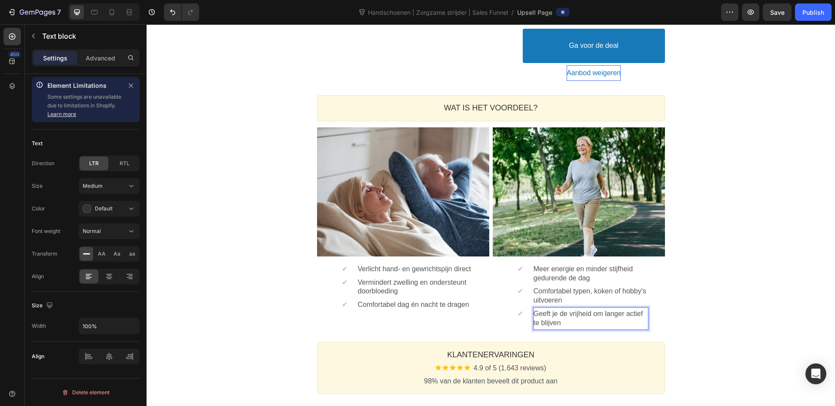
click at [615, 310] on p "Geeft je de vrijheid om langer actief te blijven" at bounding box center [590, 319] width 115 height 18
drag, startPoint x: 615, startPoint y: 294, endPoint x: 636, endPoint y: 297, distance: 21.9
click at [636, 310] on p "Geeft je de vrijheid om langer actief te blijven" at bounding box center [590, 319] width 115 height 18
click at [749, 283] on div "Omdat je al klant bent, krijg je nu toegang tot deze deal. Callout Text 80% van…" at bounding box center [491, 104] width 689 height 925
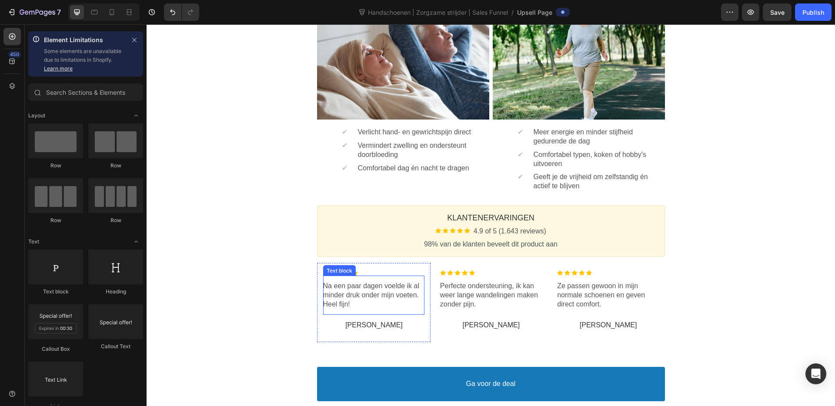
scroll to position [542, 0]
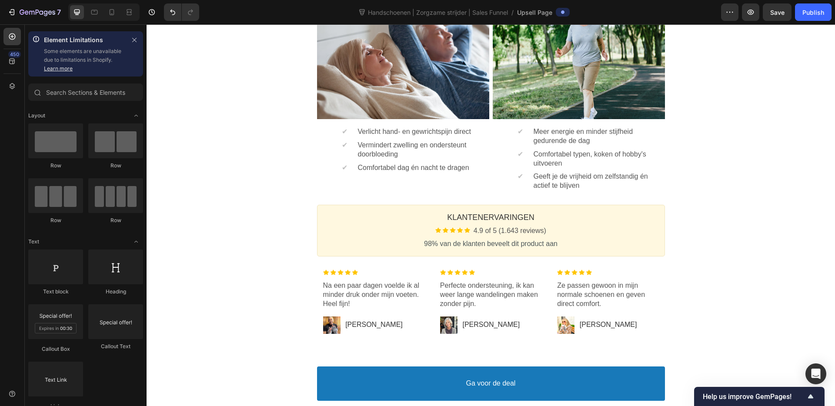
click at [374, 291] on p "Na een paar dagen voelde ik al minder druk onder mijn voeten. Heel fijn!" at bounding box center [373, 294] width 101 height 27
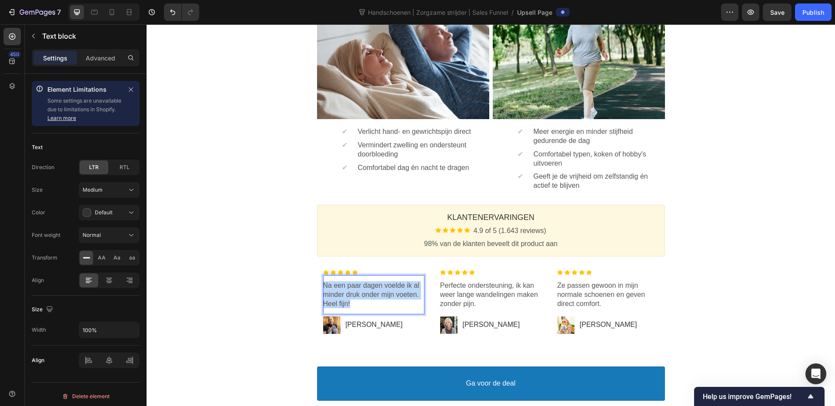
click at [374, 291] on p "Na een paar dagen voelde ik al minder druk onder mijn voeten. Heel fijn!" at bounding box center [373, 294] width 101 height 27
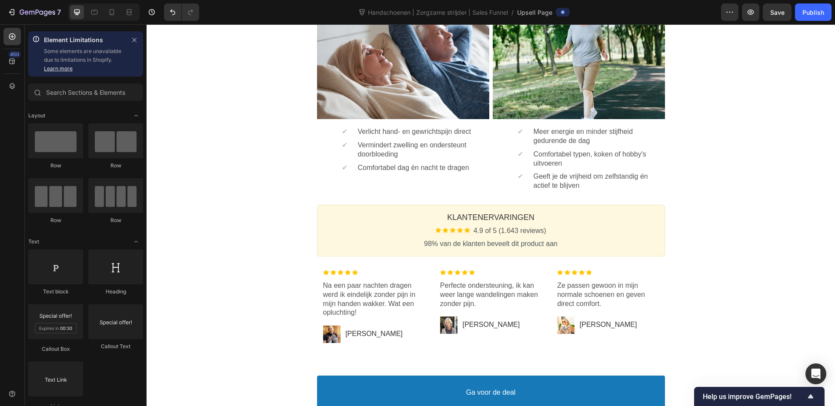
click at [485, 298] on p "Perfecte ondersteuning, ik kan weer lange wandelingen maken zonder pijn." at bounding box center [490, 294] width 101 height 27
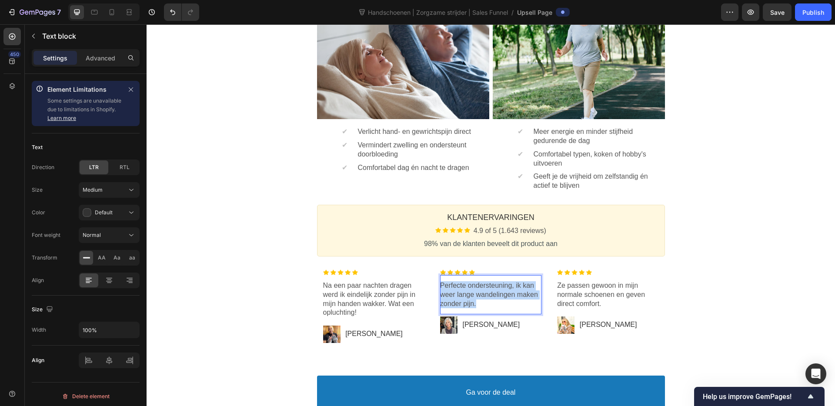
click at [485, 298] on p "Perfecte ondersteuning, ik kan weer lange wandelingen maken zonder pijn." at bounding box center [490, 294] width 101 height 27
click at [613, 296] on p "Ze passen gewoon in mijn normale schoenen en geven direct comfort." at bounding box center [607, 294] width 101 height 27
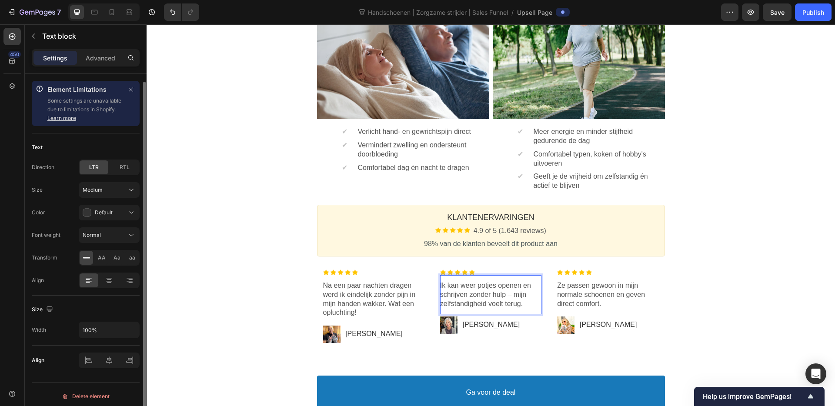
scroll to position [4, 0]
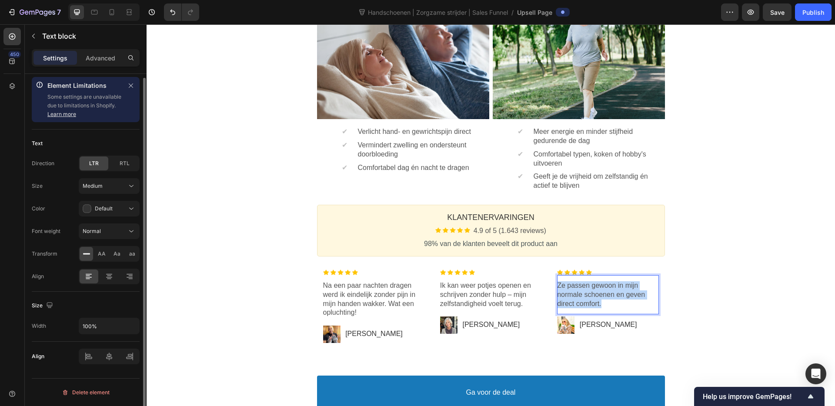
click at [613, 296] on p "Ze passen gewoon in mijn normale schoenen en geven direct comfort." at bounding box center [607, 294] width 101 height 27
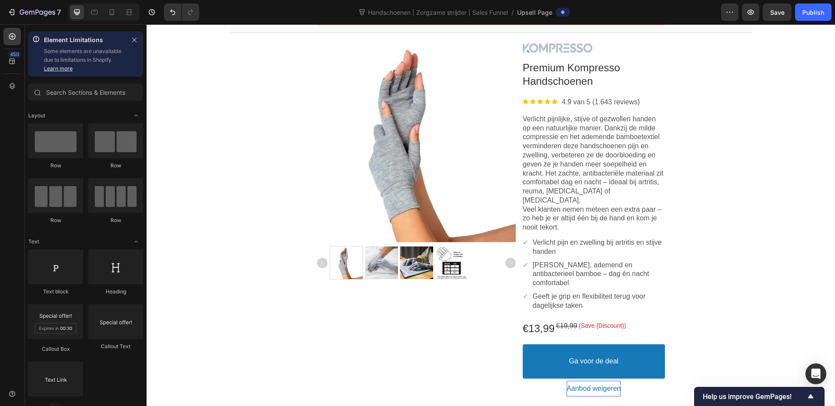
scroll to position [0, 0]
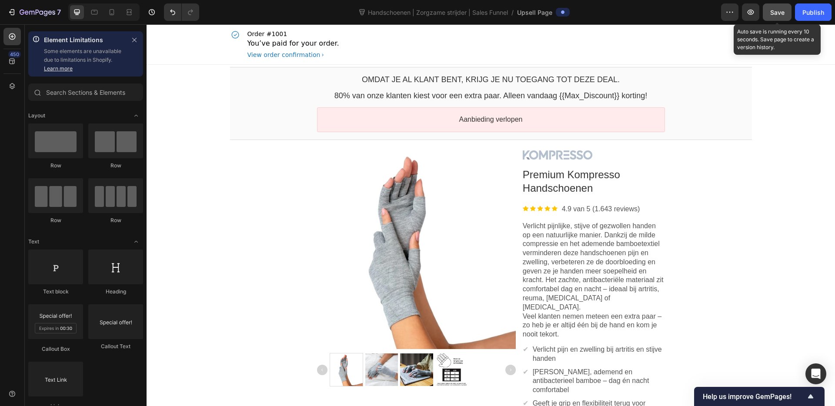
click at [780, 13] on span "Save" at bounding box center [777, 12] width 14 height 7
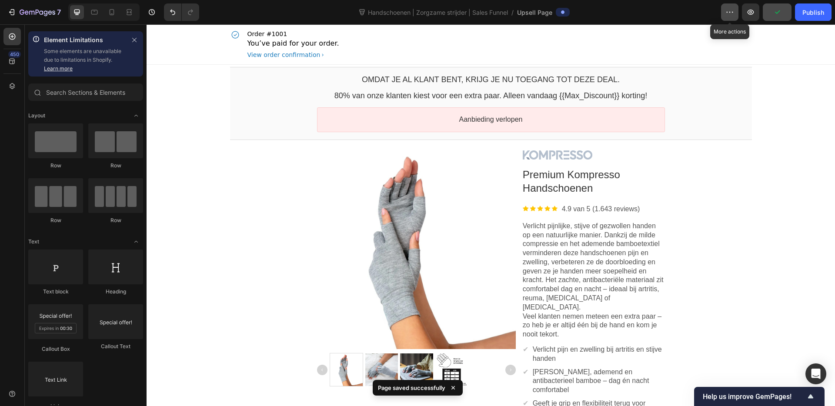
click at [723, 9] on button "button" at bounding box center [729, 11] width 17 height 17
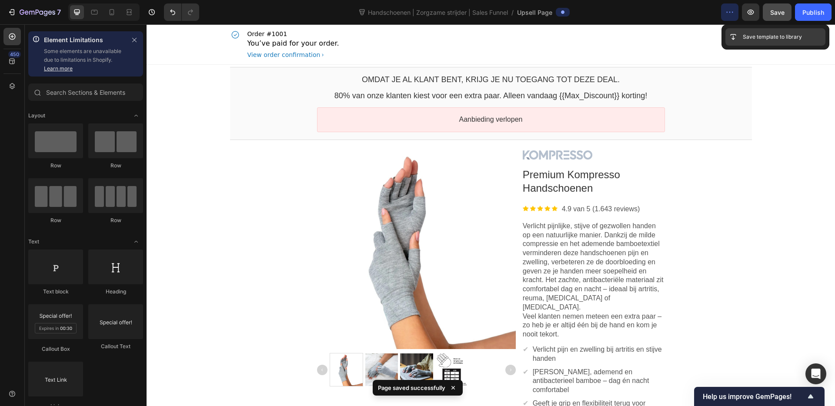
click at [742, 33] on div "Save template to library" at bounding box center [776, 36] width 100 height 17
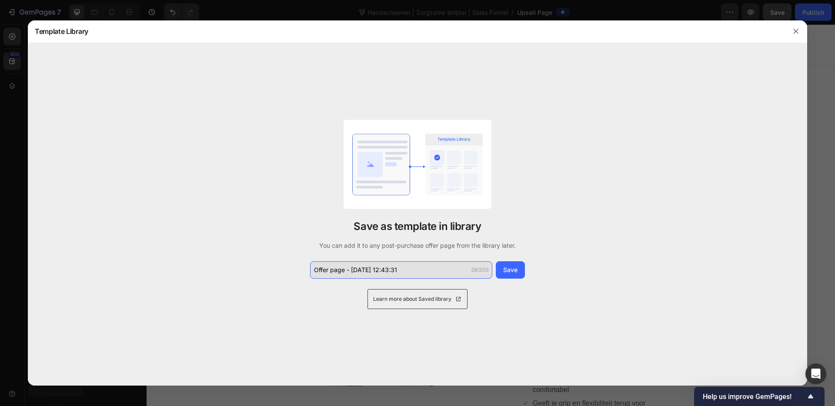
drag, startPoint x: 416, startPoint y: 269, endPoint x: 356, endPoint y: 268, distance: 60.0
click at [356, 268] on input "Offer page - Sep 28 12:43:31" at bounding box center [401, 269] width 182 height 17
click at [388, 271] on input "Offer page - Sep 28 12:43:31" at bounding box center [401, 269] width 182 height 17
drag, startPoint x: 409, startPoint y: 271, endPoint x: 347, endPoint y: 269, distance: 61.8
click at [347, 269] on input "Offer page - Sep 28 12:43:31" at bounding box center [401, 269] width 182 height 17
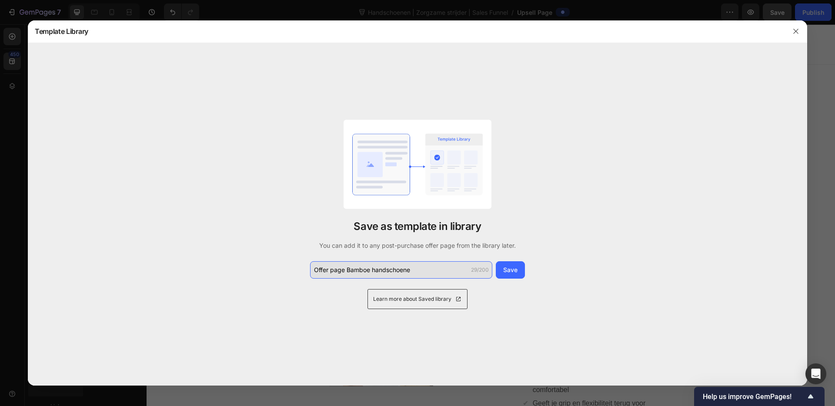
type input "Offer page Bamboe handschoenen"
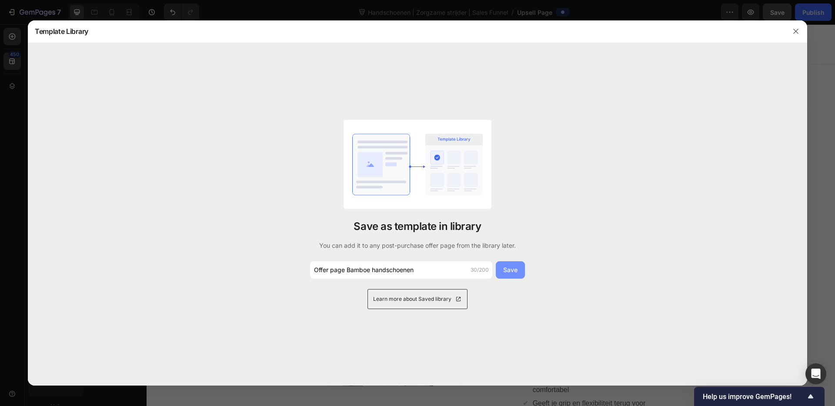
click at [515, 266] on div "Save" at bounding box center [510, 269] width 14 height 9
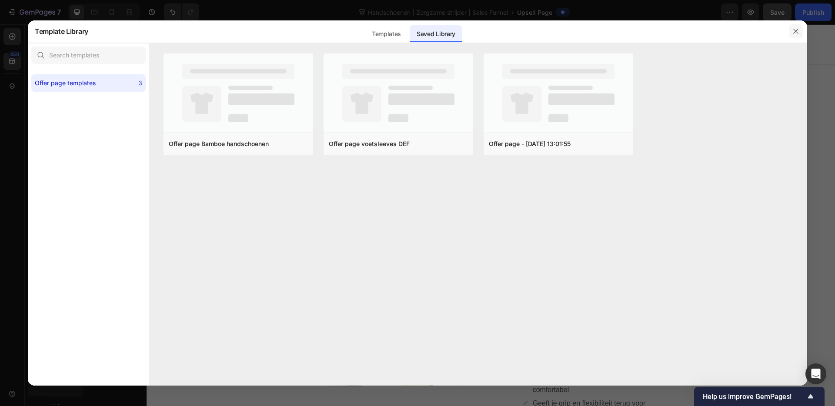
click at [794, 30] on icon "button" at bounding box center [796, 31] width 7 height 7
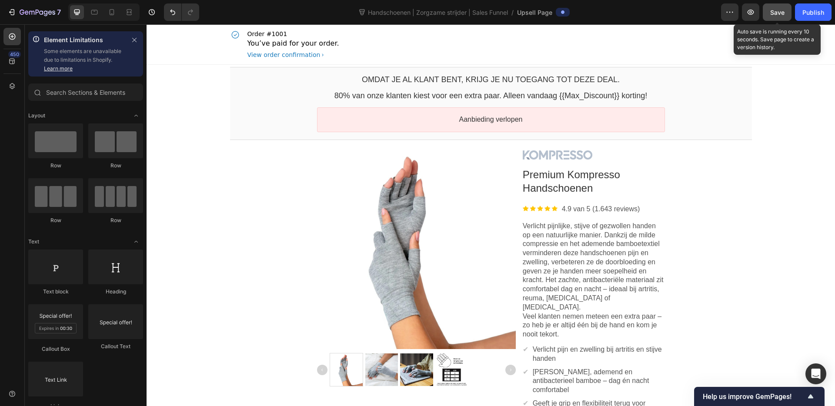
click at [781, 12] on span "Save" at bounding box center [777, 12] width 14 height 7
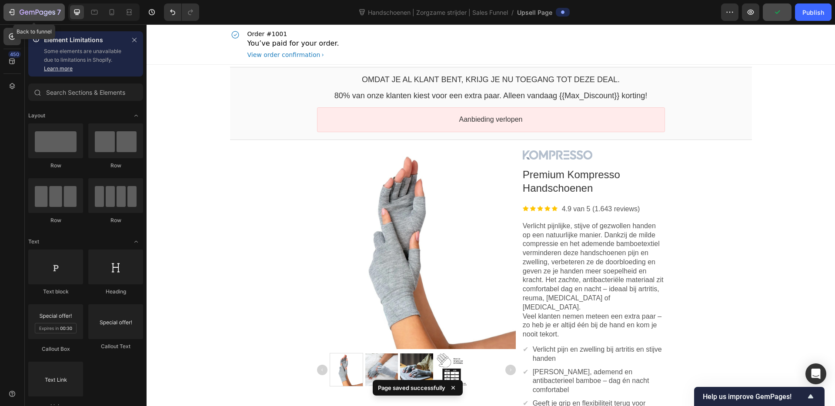
click at [9, 13] on icon "button" at bounding box center [11, 12] width 9 height 9
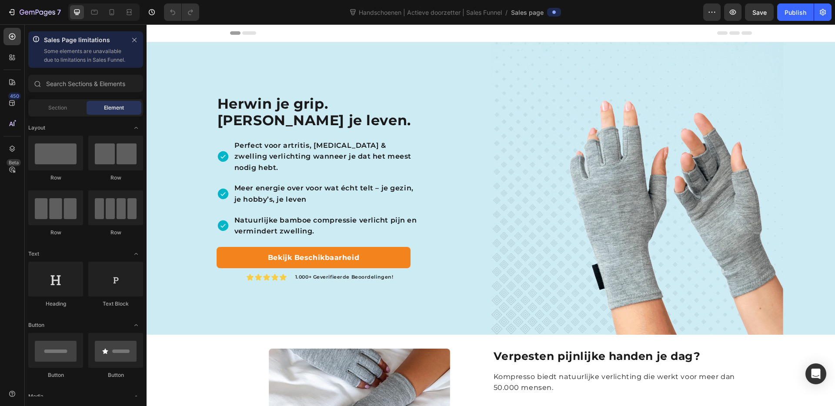
click at [228, 108] on strong "Herwin je grip. Herwin je leven." at bounding box center [314, 111] width 194 height 33
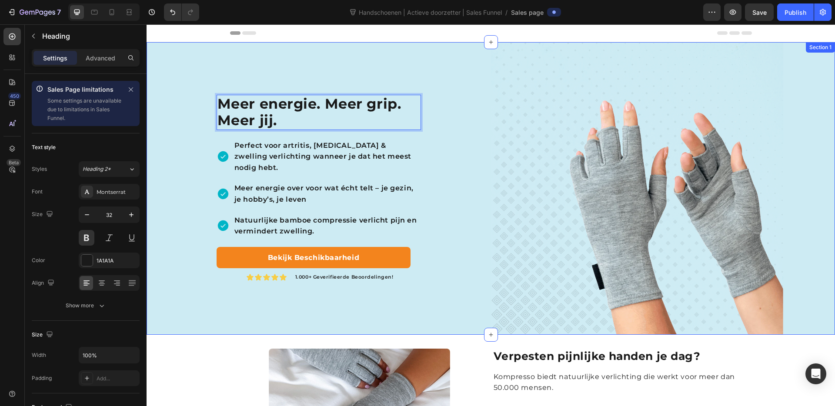
click at [440, 136] on div "Meer energie. Meer grip. Meer jij. Heading 20 Perfect voor artritis, trigger fi…" at bounding box center [319, 188] width 345 height 293
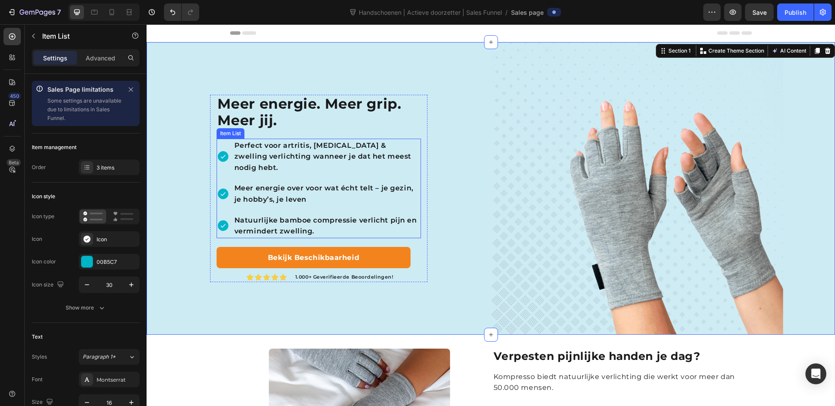
click at [384, 146] on p "Perfect voor artritis, trigger finger & zwelling verlichting wanneer je dat het…" at bounding box center [326, 156] width 185 height 33
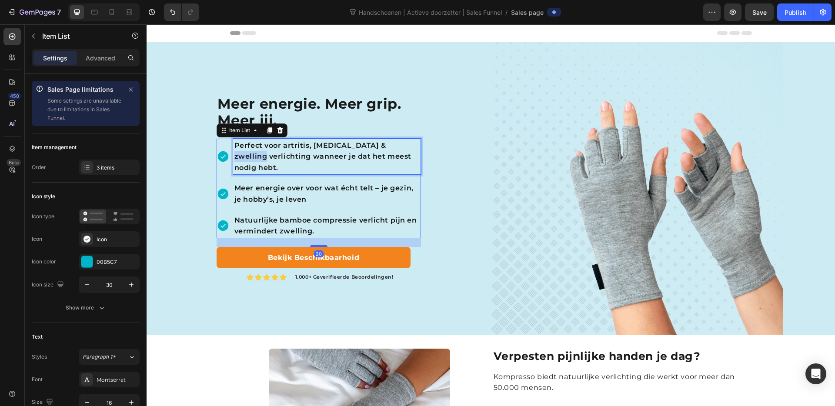
click at [384, 146] on p "Perfect voor artritis, trigger finger & zwelling verlichting wanneer je dat het…" at bounding box center [326, 156] width 185 height 33
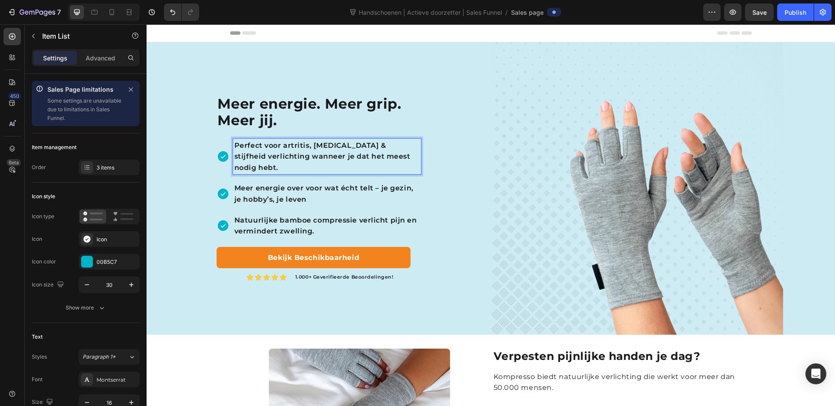
click at [359, 190] on p "Meer energie over voor wat écht telt – je gezin, je hobby’s, je leven" at bounding box center [326, 194] width 185 height 22
click at [353, 218] on p "Natuurlijke bamboe compressie verlicht pijn en vermindert zwelling." at bounding box center [326, 226] width 185 height 22
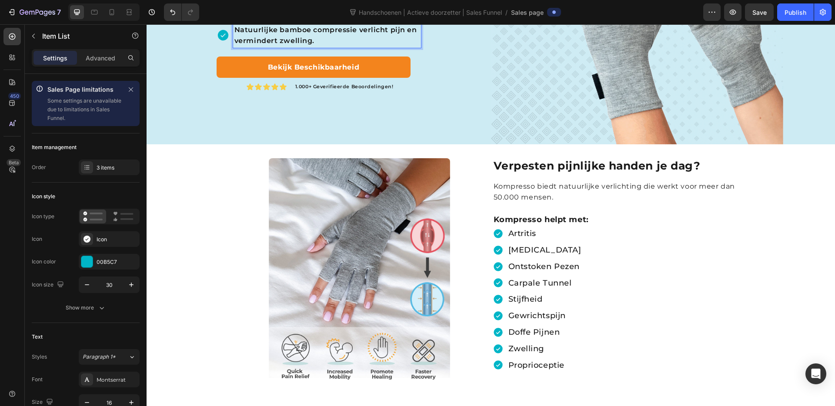
scroll to position [194, 0]
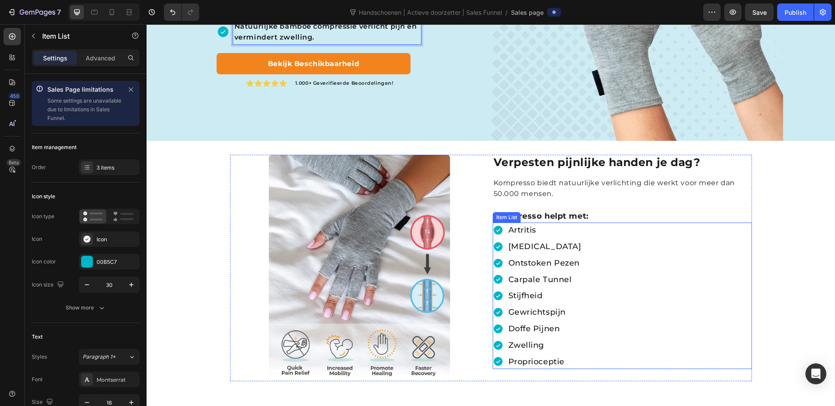
click at [585, 232] on div "artritis trigger finger ontstoken pezen carpale tunnel stijfheid gewrichtspijn …" at bounding box center [622, 296] width 259 height 147
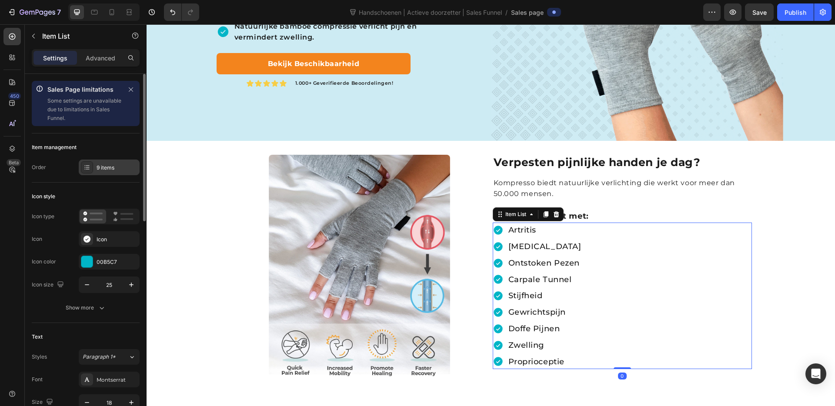
click at [111, 167] on div "9 items" at bounding box center [117, 168] width 41 height 8
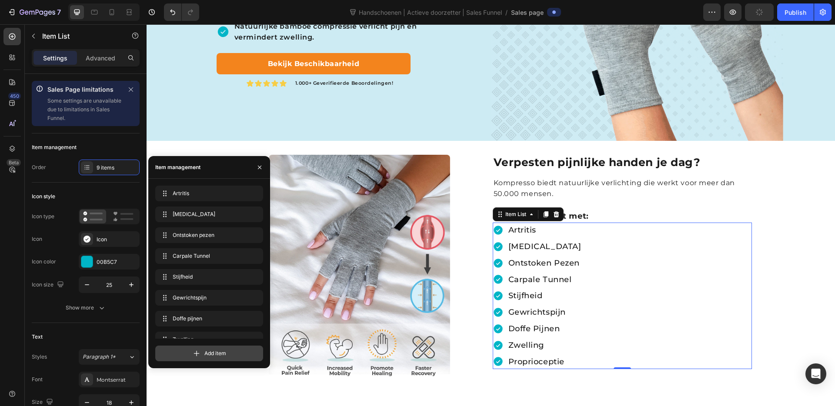
click at [224, 356] on span "Add item" at bounding box center [215, 354] width 22 height 8
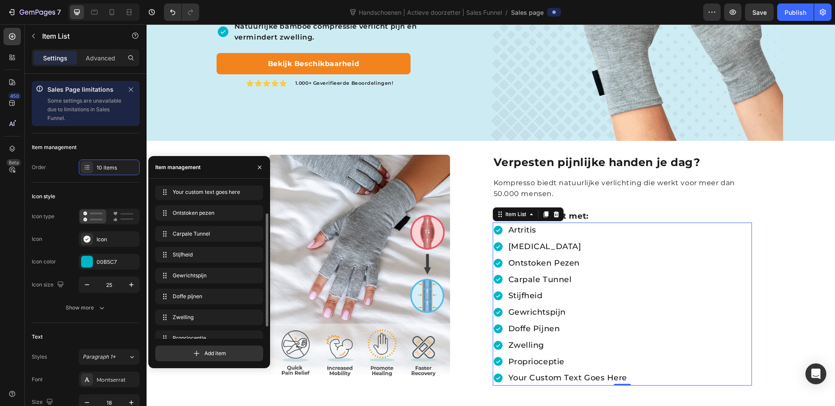
scroll to position [41, 0]
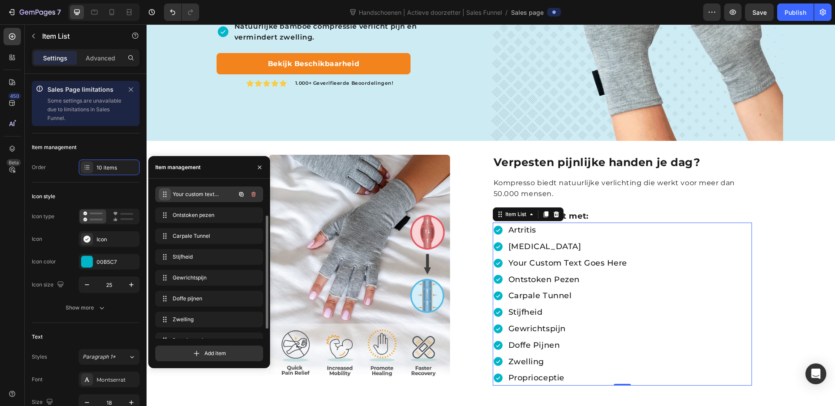
drag, startPoint x: 162, startPoint y: 328, endPoint x: 166, endPoint y: 199, distance: 129.7
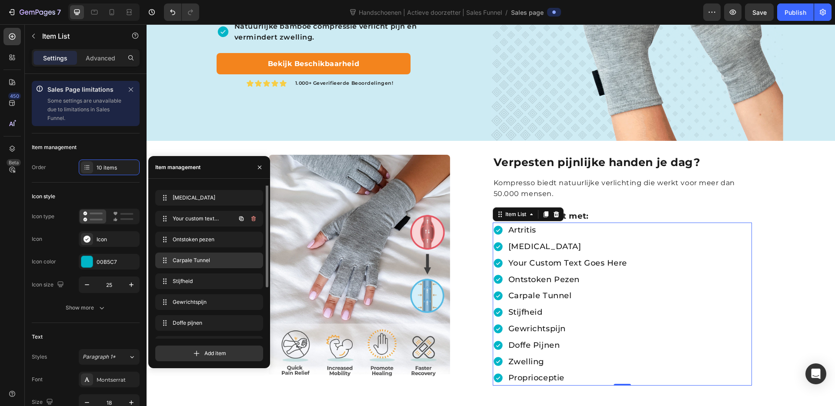
scroll to position [0, 0]
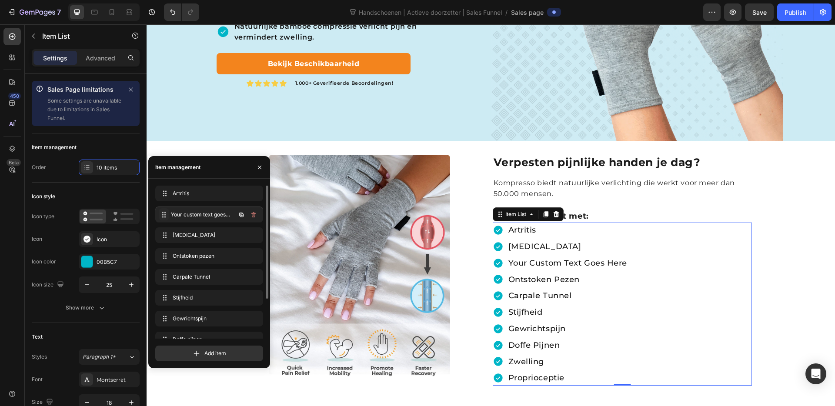
drag, startPoint x: 164, startPoint y: 235, endPoint x: 164, endPoint y: 214, distance: 21.3
click at [551, 251] on div "your custom text goes here" at bounding box center [568, 246] width 122 height 15
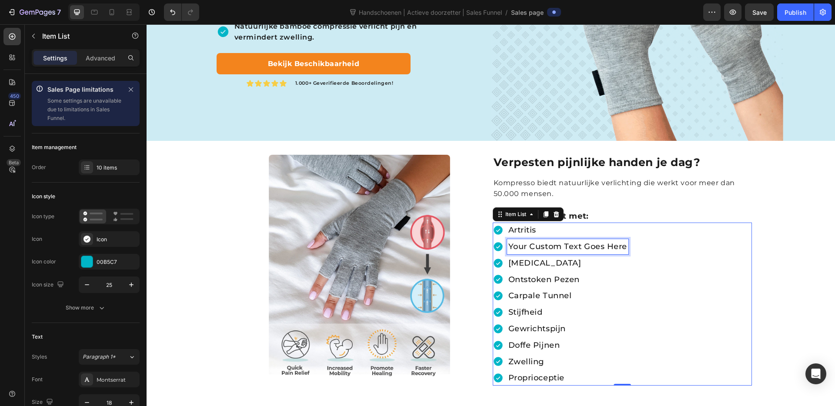
click at [551, 251] on p "your custom text goes here" at bounding box center [568, 247] width 119 height 13
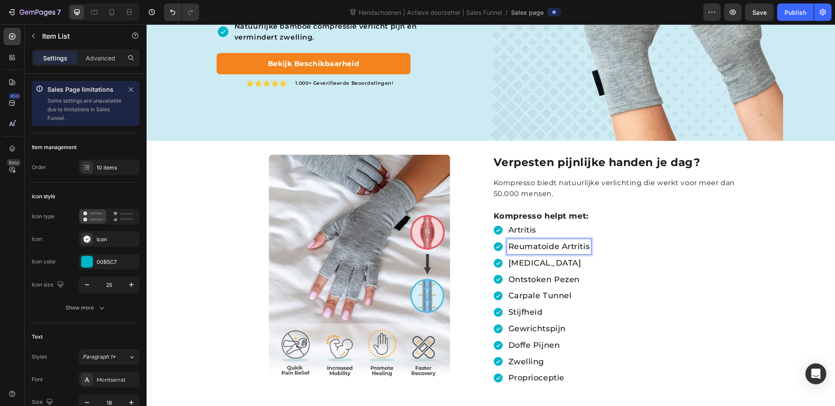
click at [661, 280] on div "artritis Reumatoïde Artritis trigger finger ontstoken pezen carpale tunnel stij…" at bounding box center [622, 304] width 259 height 163
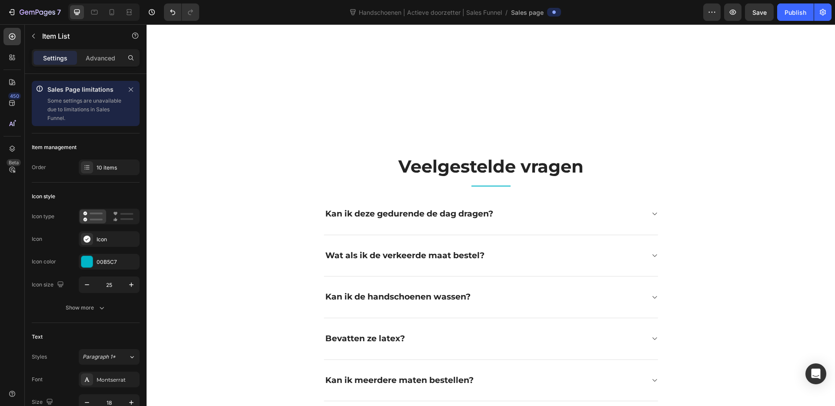
scroll to position [2829, 0]
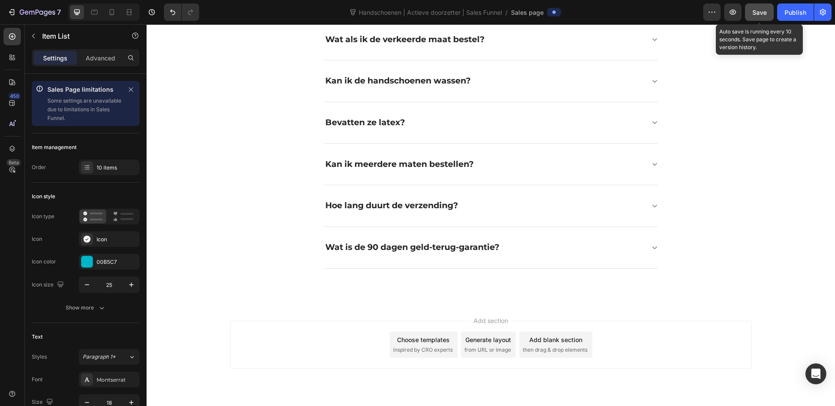
click at [758, 15] on span "Save" at bounding box center [760, 12] width 14 height 7
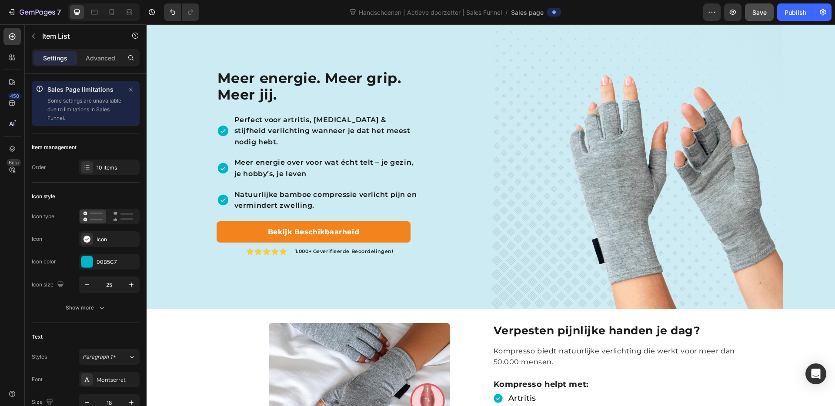
scroll to position [0, 0]
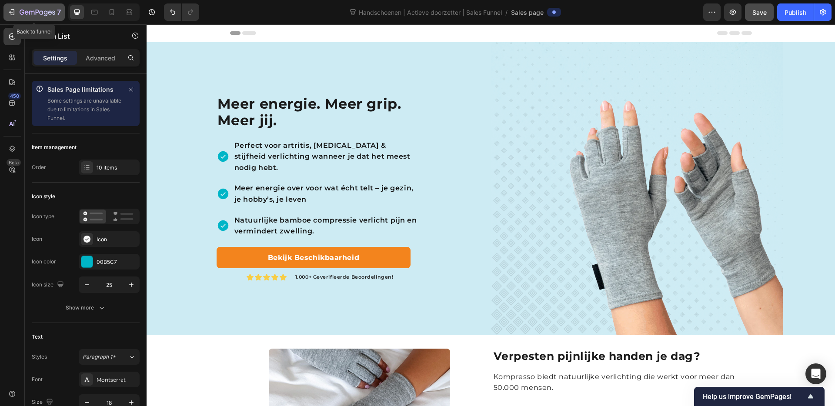
click at [17, 14] on div "7" at bounding box center [34, 12] width 54 height 10
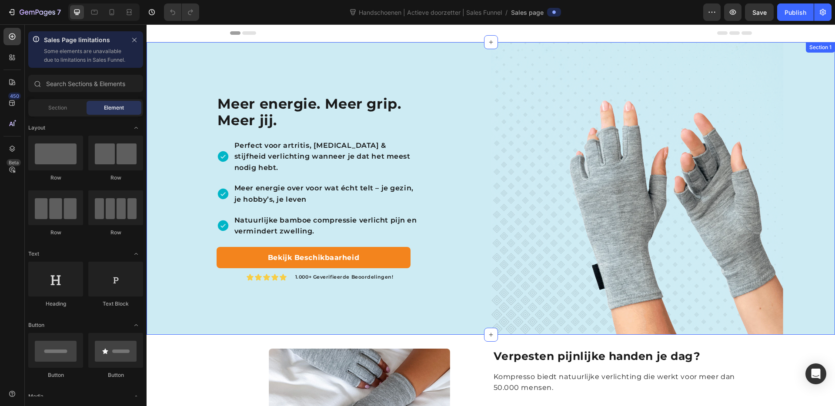
click at [438, 161] on div "Meer energie. Meer grip. Meer jij. Heading Perfect voor artritis, [MEDICAL_DATA…" at bounding box center [319, 188] width 345 height 293
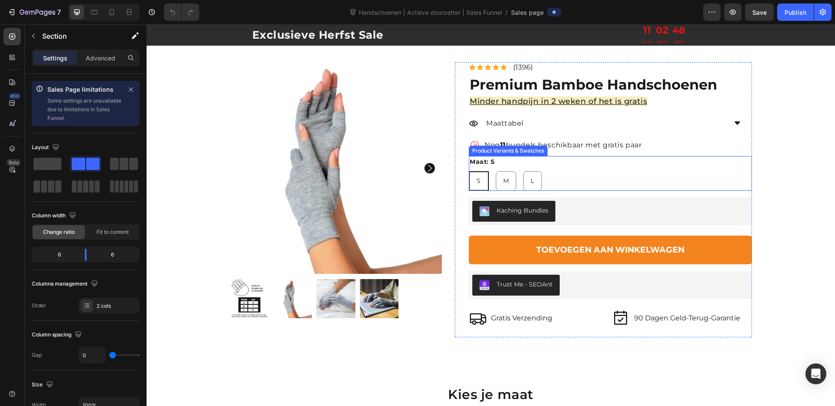
scroll to position [1971, 0]
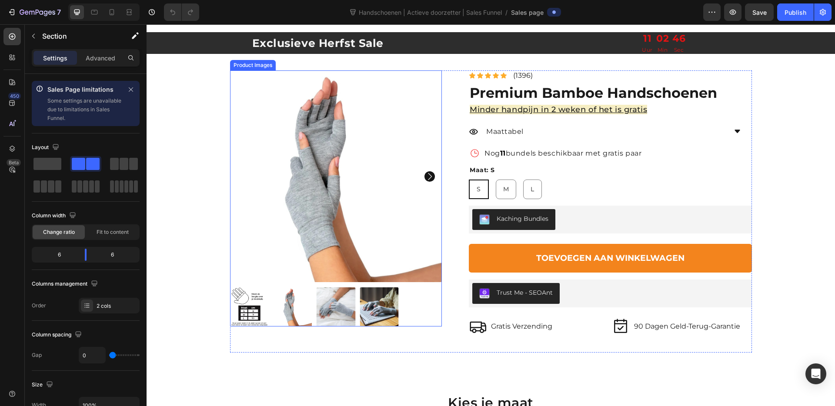
click at [438, 97] on img at bounding box center [336, 176] width 212 height 212
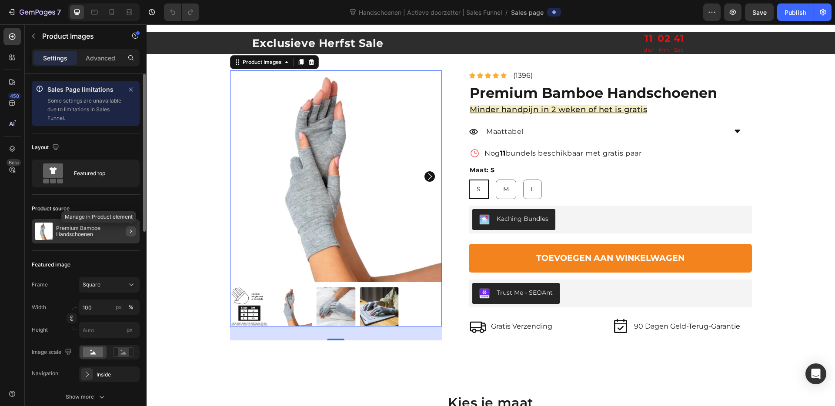
click at [128, 229] on icon "button" at bounding box center [130, 231] width 7 height 7
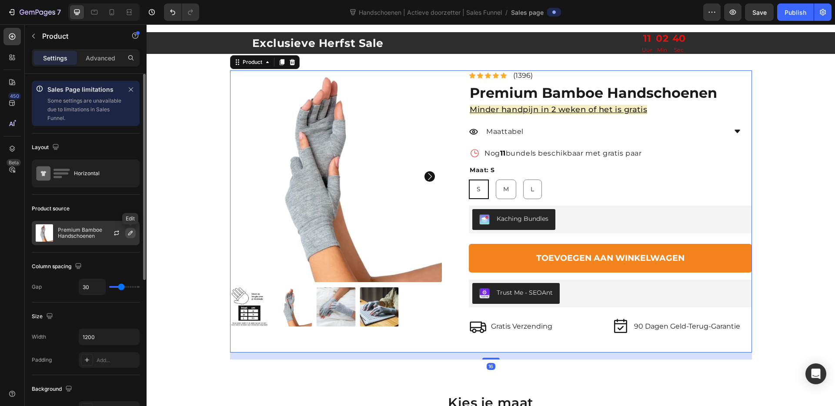
click at [130, 231] on icon "button" at bounding box center [130, 233] width 7 height 7
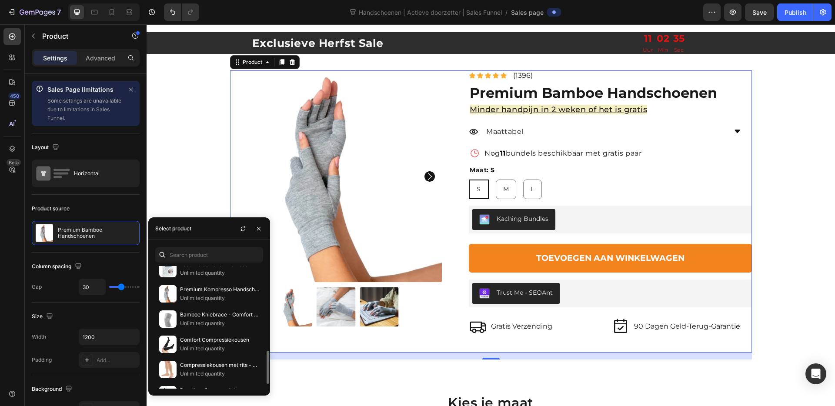
scroll to position [313, 0]
click at [193, 285] on p "Premium Kompresso Handschoenen" at bounding box center [219, 289] width 79 height 9
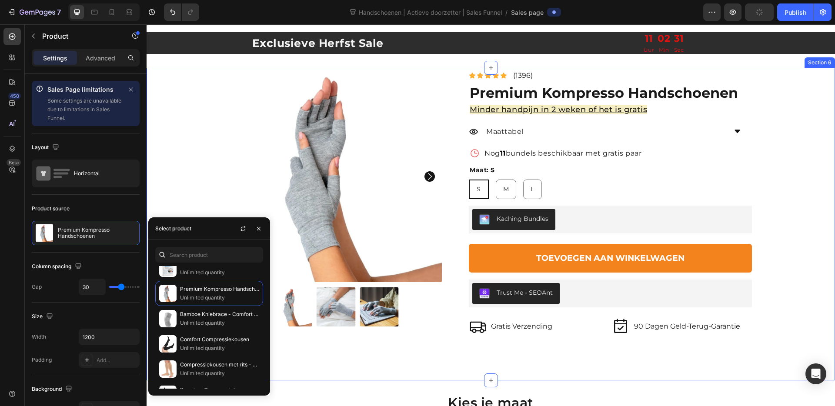
click at [762, 184] on div "Gratis Verzending Item List 90 Dagen Garantie Item List Row Product Images Icon…" at bounding box center [491, 214] width 676 height 289
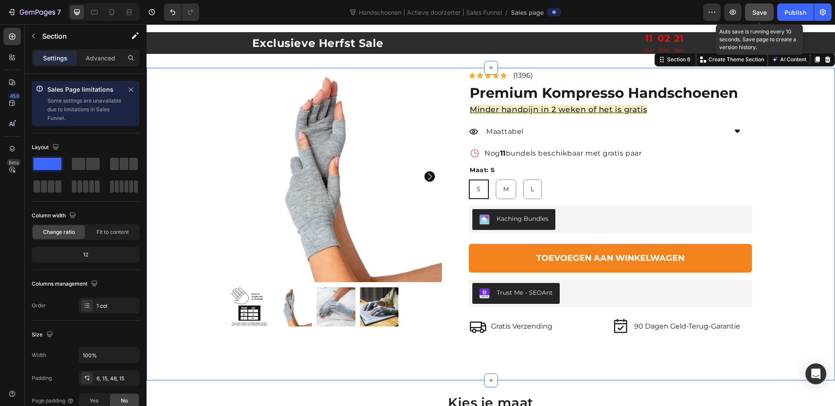
click at [764, 12] on span "Save" at bounding box center [760, 12] width 14 height 7
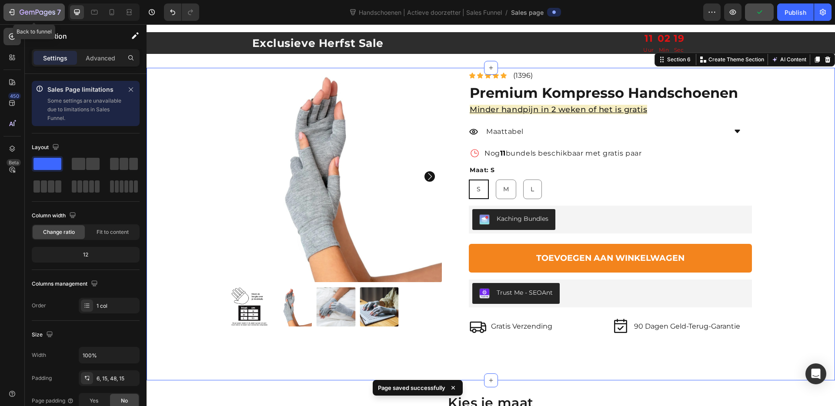
click at [27, 16] on icon "button" at bounding box center [38, 12] width 36 height 7
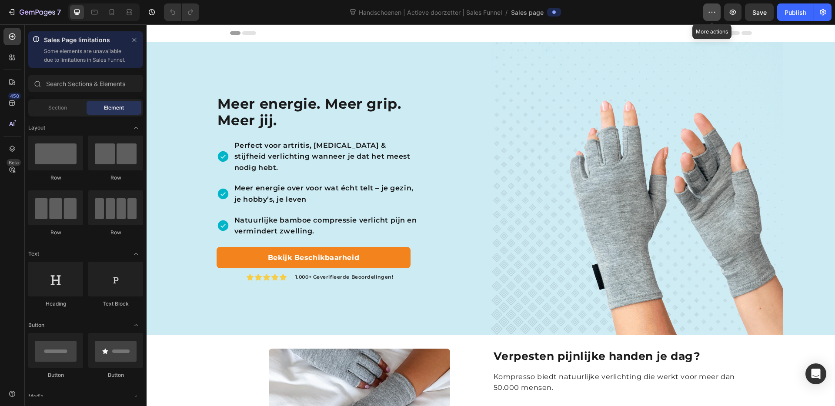
click at [713, 13] on icon "button" at bounding box center [712, 12] width 9 height 9
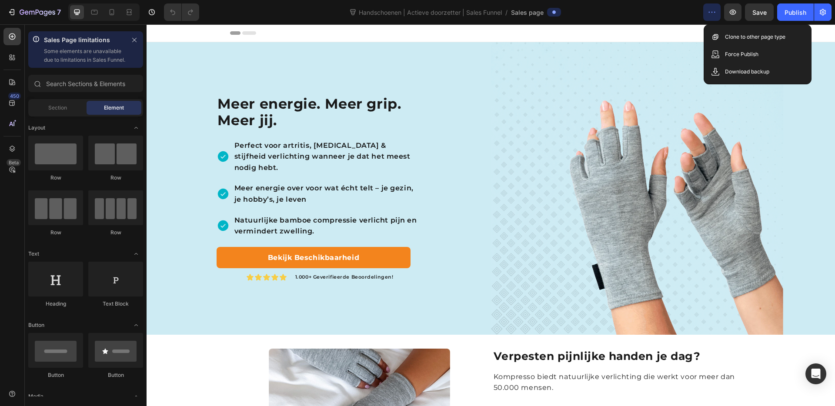
click at [713, 13] on icon "button" at bounding box center [712, 12] width 9 height 9
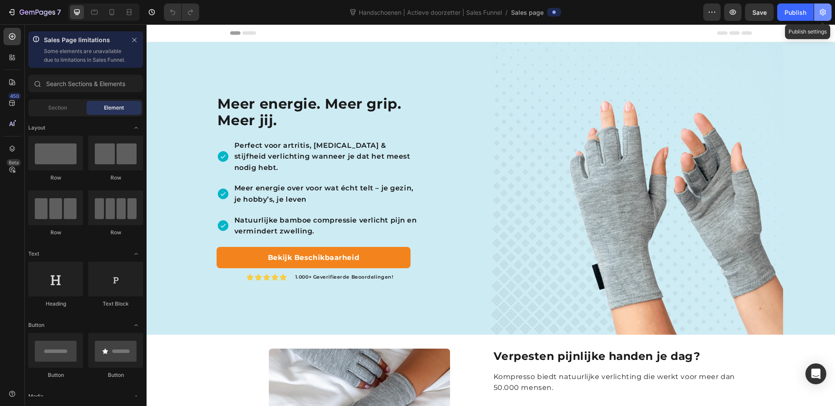
click at [822, 10] on icon "button" at bounding box center [823, 12] width 6 height 7
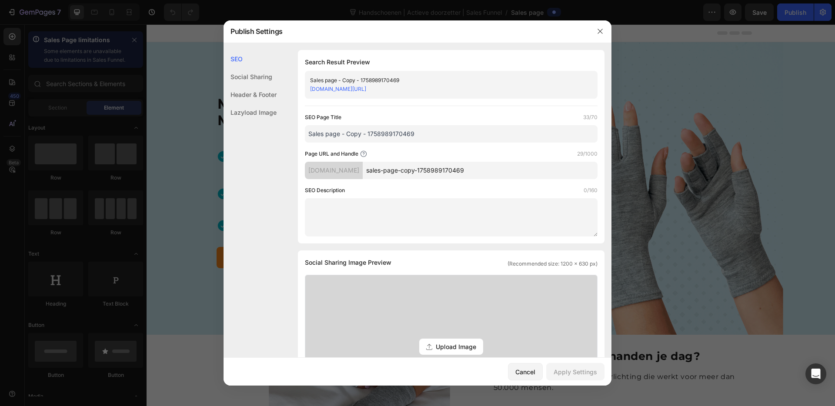
click at [357, 136] on input "Sales page - Copy - 1758989170469" at bounding box center [451, 133] width 293 height 17
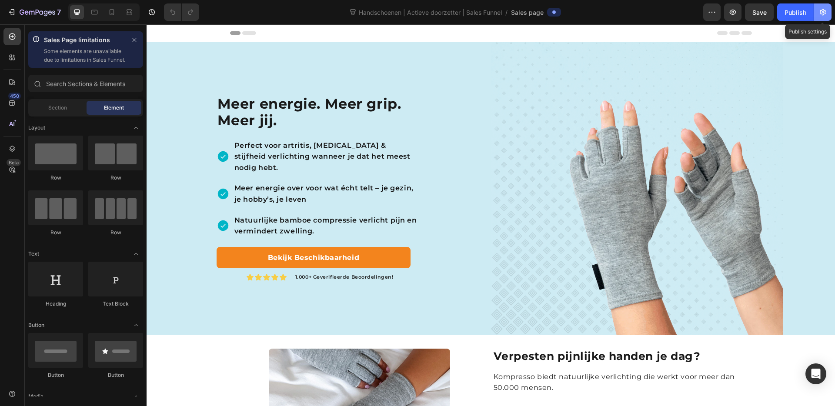
click at [819, 10] on icon "button" at bounding box center [823, 12] width 9 height 9
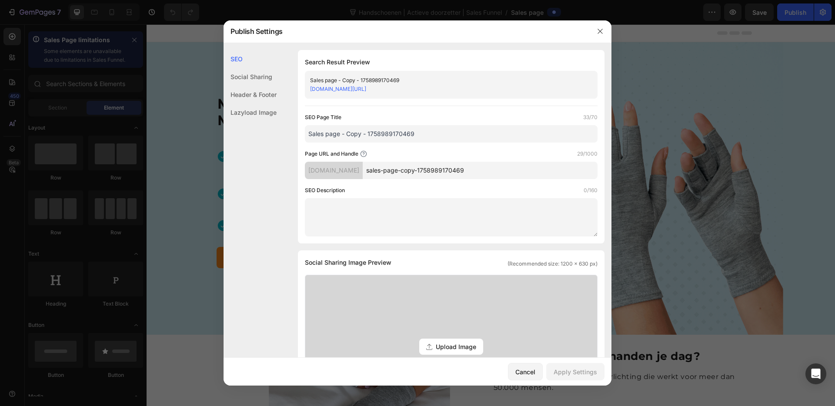
click at [368, 134] on input "Sales page - Copy - 1758989170469" at bounding box center [451, 133] width 293 height 17
click at [400, 169] on input "sales-page-copy-1758989170469" at bounding box center [480, 170] width 235 height 17
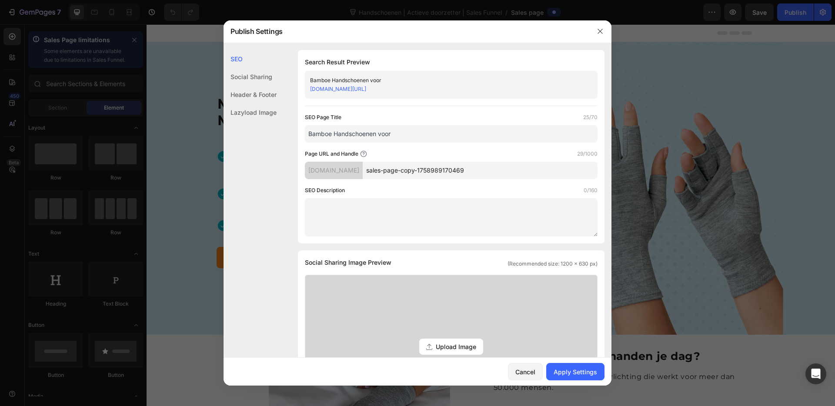
click at [400, 169] on input "sales-page-copy-1758989170469" at bounding box center [480, 170] width 235 height 17
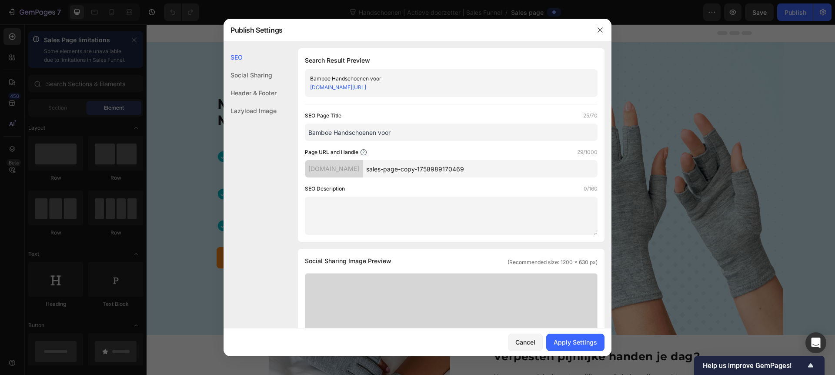
click at [372, 132] on input "Bamboe Handschoenen voor" at bounding box center [451, 132] width 293 height 17
click at [315, 130] on input "Bamboe Handschoenen voor" at bounding box center [451, 132] width 293 height 17
click at [415, 130] on input "Handschoenen voor" at bounding box center [451, 132] width 293 height 17
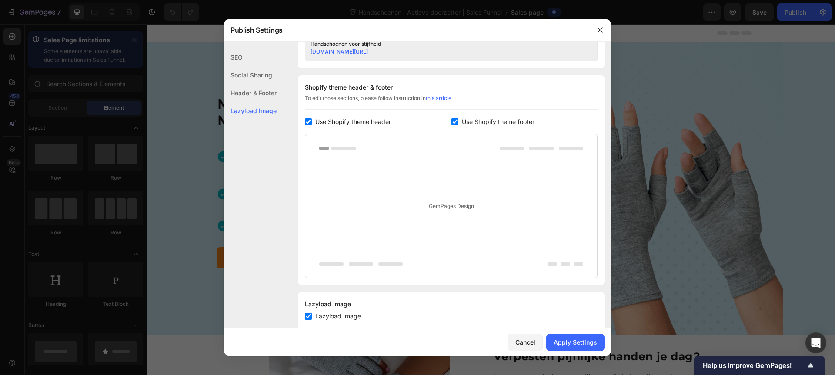
scroll to position [403, 0]
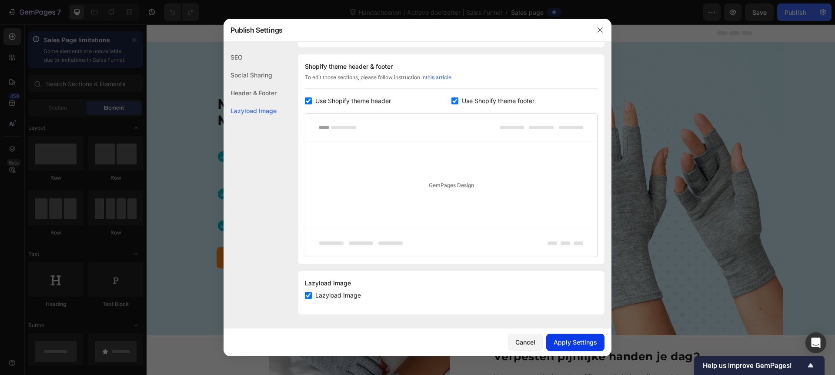
type input "Handschoenen voor stijfheid"
click at [565, 341] on div "Apply Settings" at bounding box center [575, 342] width 43 height 9
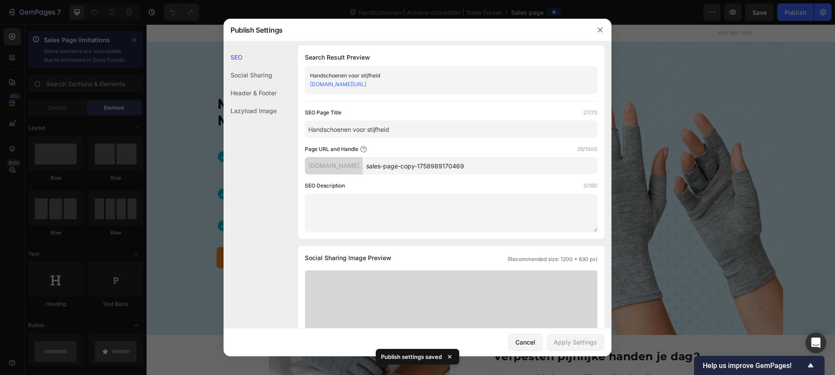
scroll to position [0, 0]
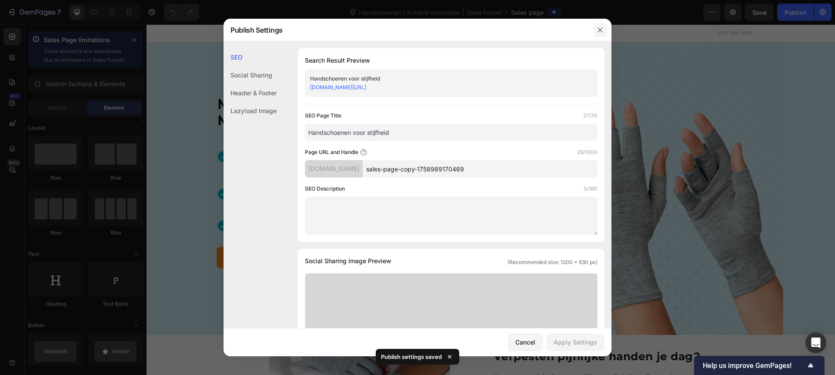
click at [600, 30] on icon "button" at bounding box center [600, 29] width 5 height 5
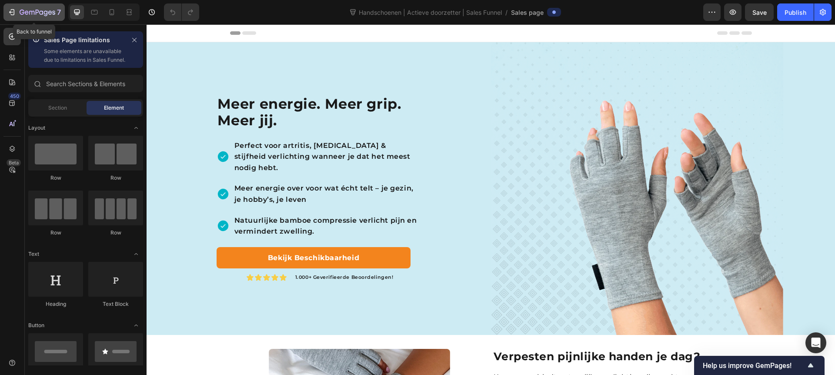
click at [9, 17] on div "7" at bounding box center [34, 12] width 54 height 10
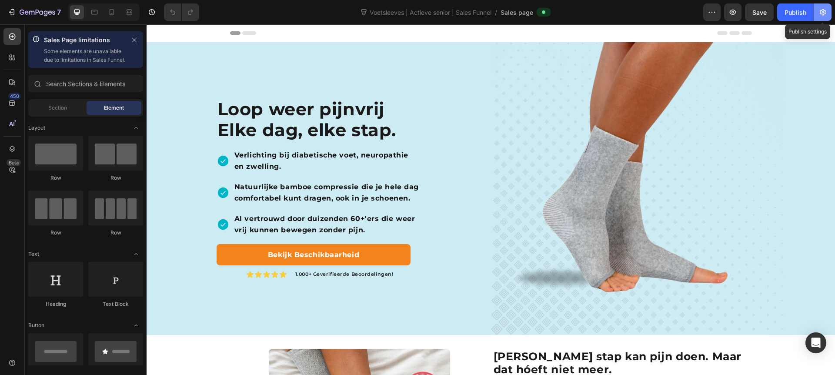
click at [826, 12] on icon "button" at bounding box center [823, 12] width 9 height 9
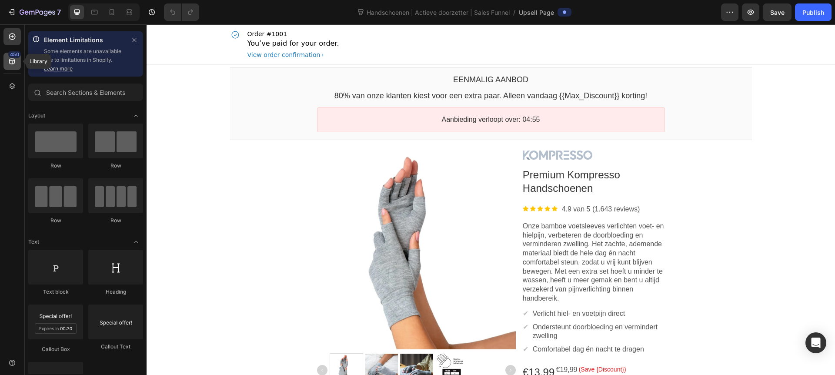
click at [10, 62] on icon at bounding box center [12, 61] width 9 height 9
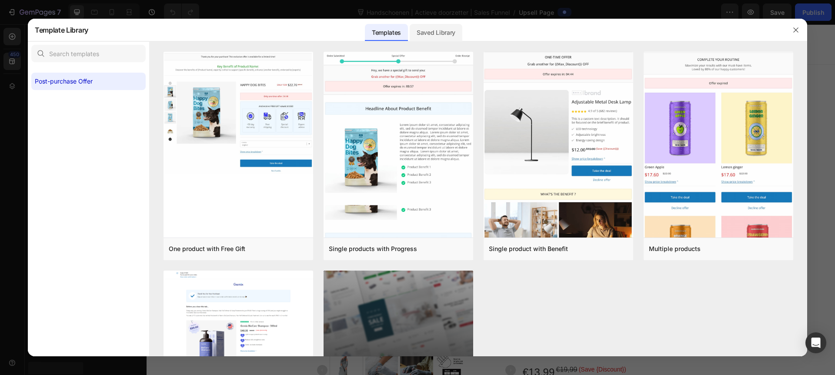
click at [438, 29] on div "Saved Library" at bounding box center [436, 32] width 53 height 17
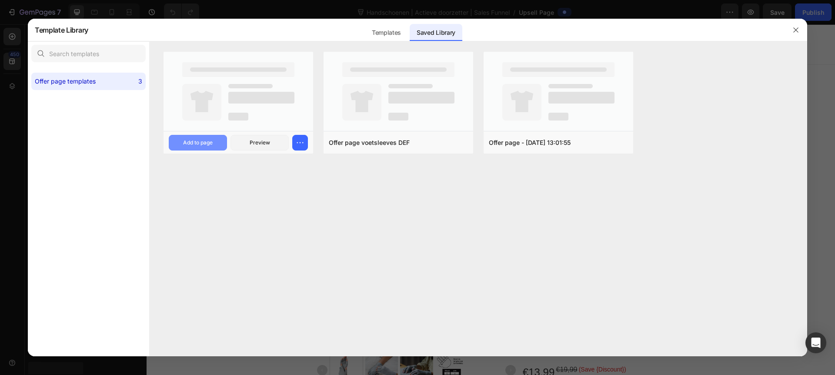
click at [202, 141] on div "Add to page" at bounding box center [198, 143] width 30 height 8
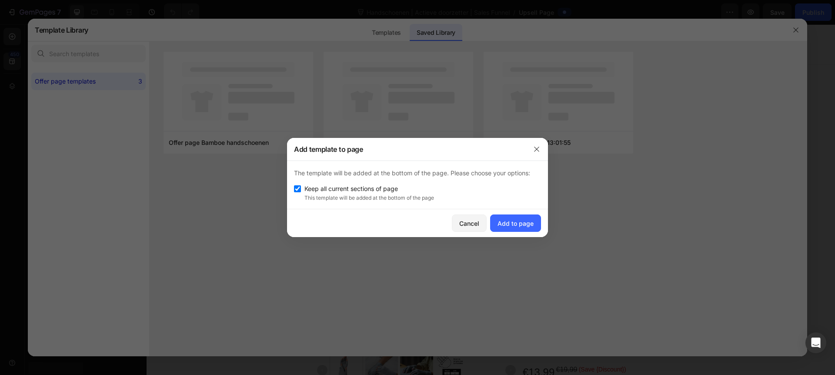
click at [327, 187] on span "Keep all current sections of page" at bounding box center [351, 189] width 94 height 10
checkbox input "false"
click at [504, 224] on div "Add to page" at bounding box center [516, 223] width 36 height 9
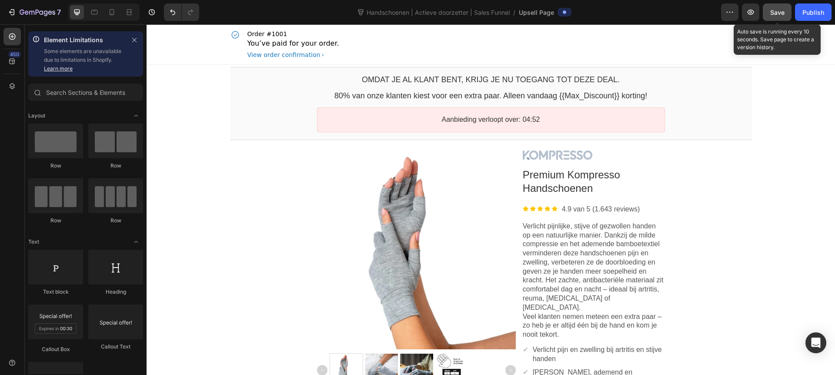
click at [774, 13] on span "Save" at bounding box center [777, 12] width 14 height 7
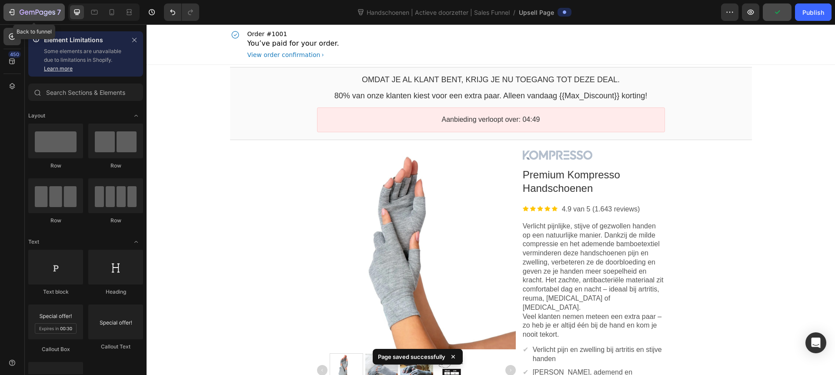
click at [11, 10] on icon "button" at bounding box center [11, 12] width 9 height 9
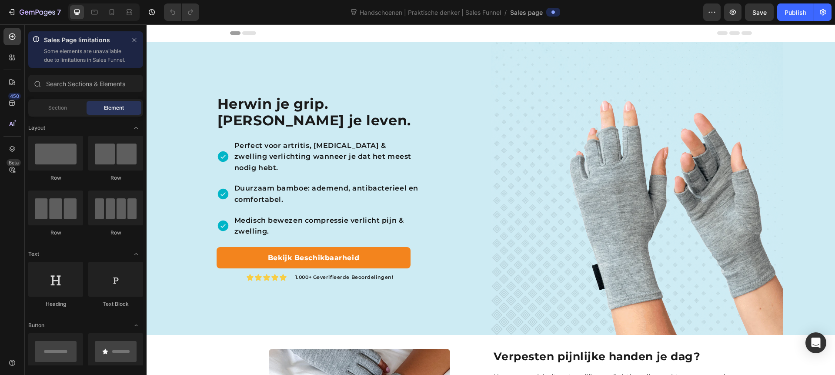
click at [288, 119] on h2 "Herwin je grip. Herwin je leven." at bounding box center [319, 112] width 204 height 35
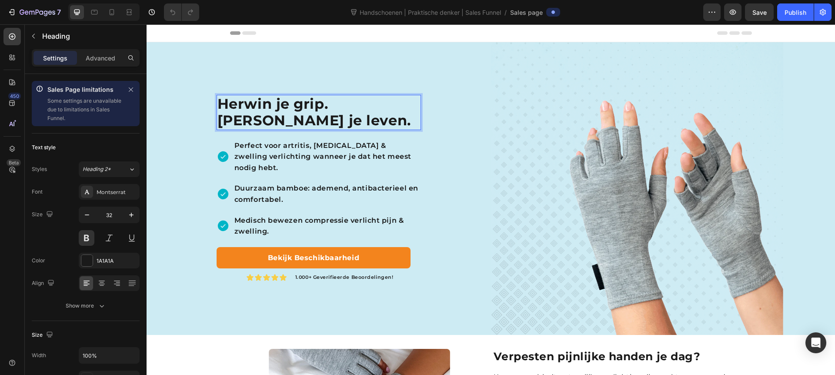
click at [288, 119] on p "Herwin je grip. Herwin je leven." at bounding box center [318, 112] width 203 height 33
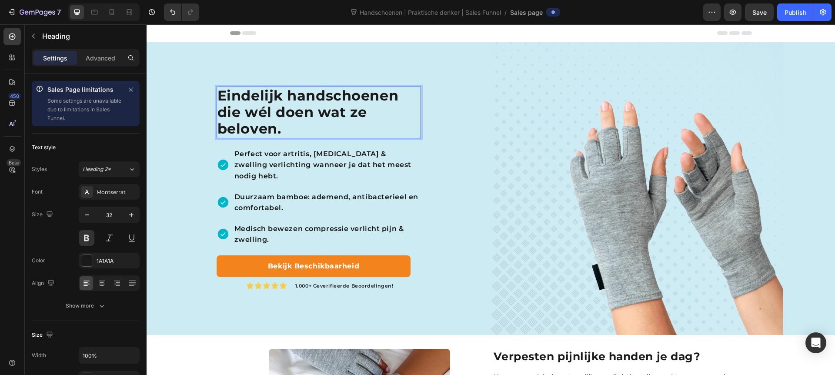
click at [261, 113] on strong "Eindelijk handschoenen die wél doen wat ze beloven." at bounding box center [307, 112] width 181 height 50
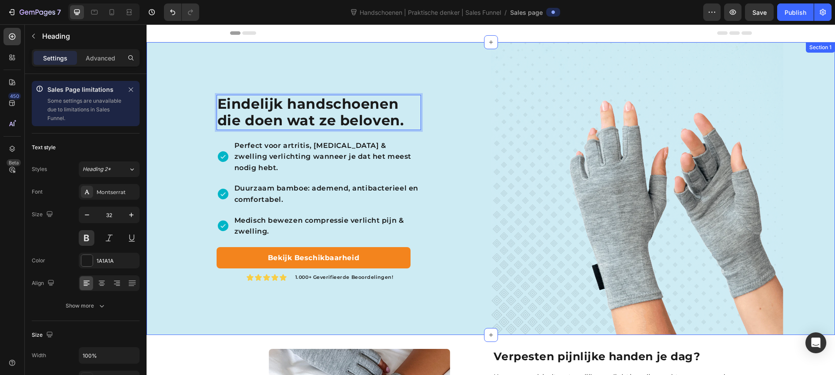
click at [462, 199] on div "Eindelijk handschoenen die doen wat ze beloven. Heading 20 Perfect voor artriti…" at bounding box center [319, 188] width 345 height 293
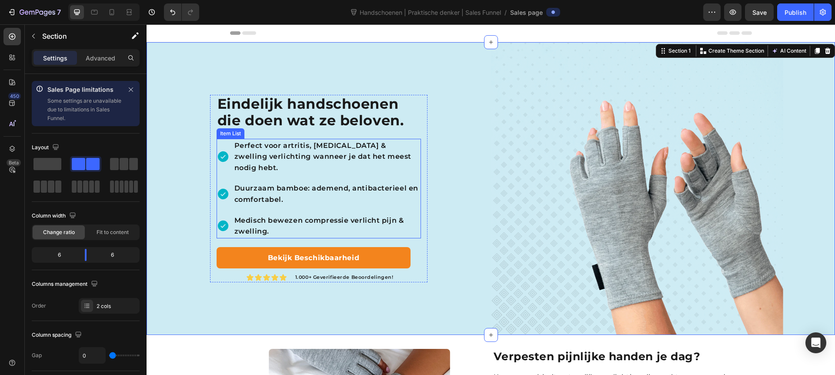
click at [337, 157] on p "Perfect voor artritis, trigger finger & zwelling verlichting wanneer je dat het…" at bounding box center [326, 156] width 185 height 33
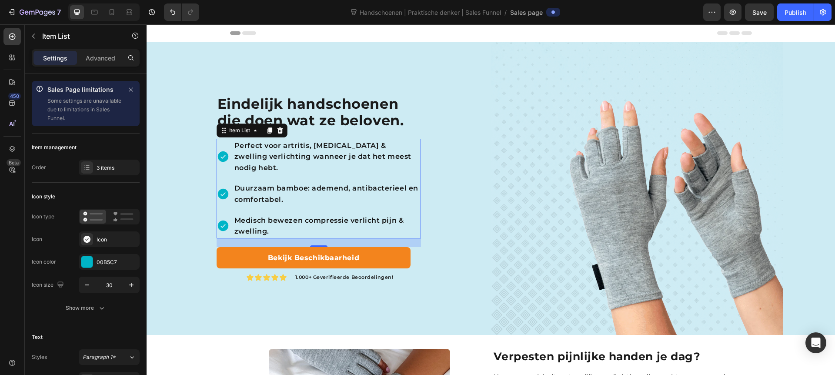
click at [382, 147] on p "Perfect voor artritis, trigger finger & zwelling verlichting wanneer je dat het…" at bounding box center [326, 156] width 185 height 33
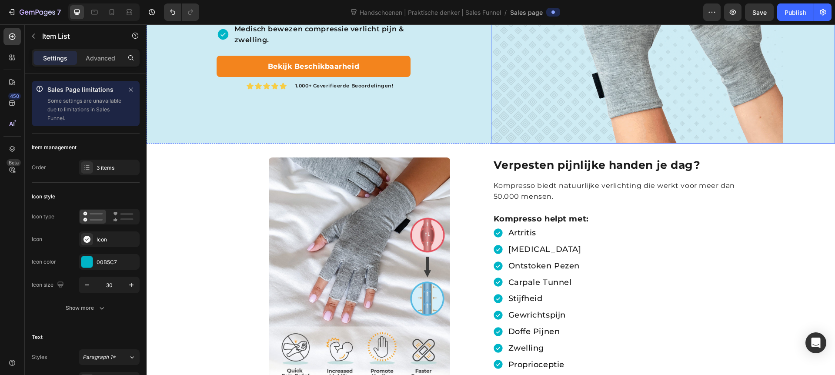
scroll to position [199, 0]
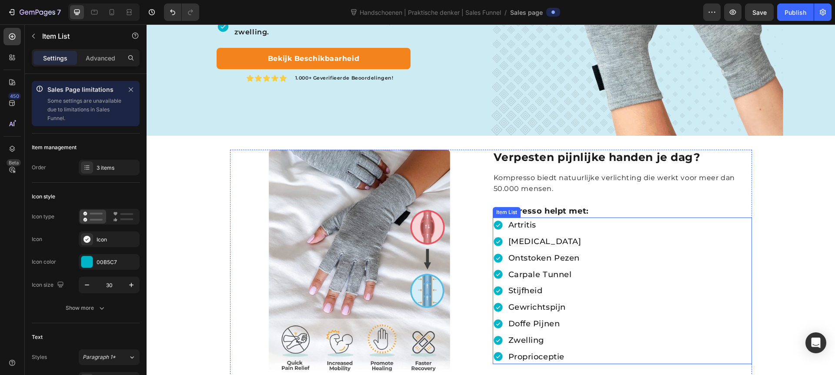
click at [548, 228] on p "artritis" at bounding box center [545, 225] width 73 height 13
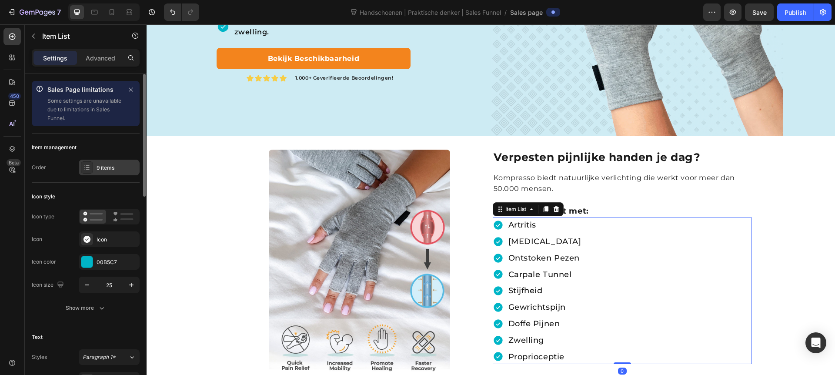
click at [98, 168] on div "9 items" at bounding box center [117, 168] width 41 height 8
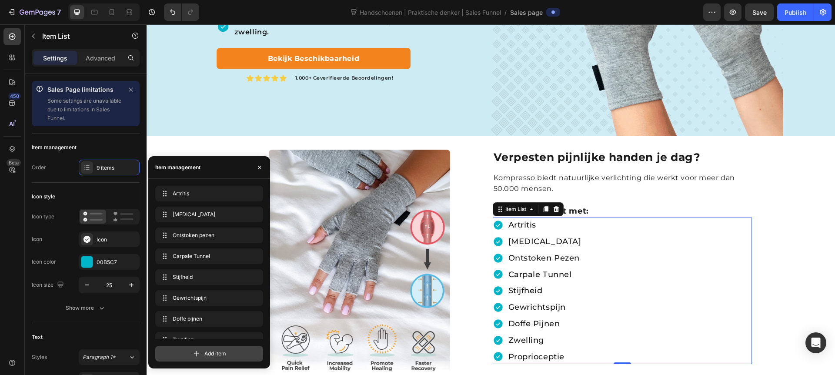
click at [225, 355] on span "Add item" at bounding box center [215, 354] width 22 height 8
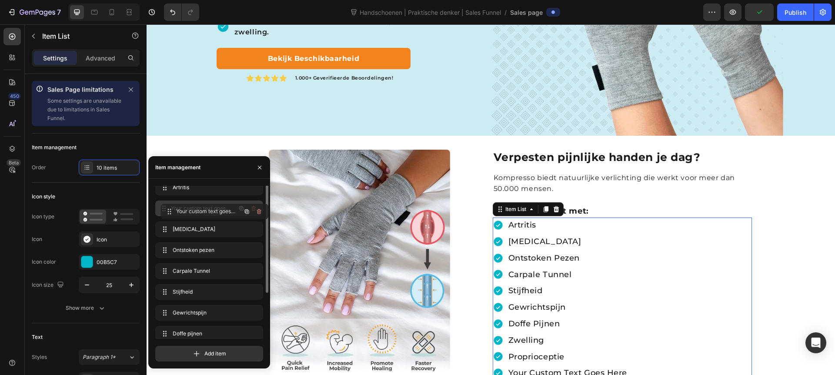
scroll to position [0, 0]
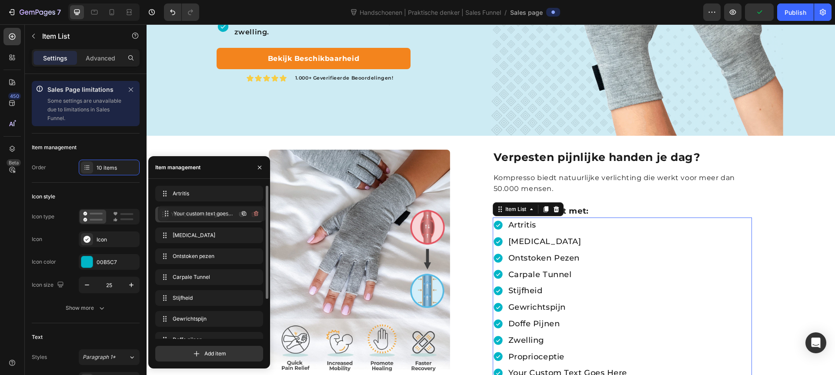
drag, startPoint x: 165, startPoint y: 325, endPoint x: 168, endPoint y: 211, distance: 114.0
click at [558, 241] on div "your custom text goes here" at bounding box center [568, 241] width 122 height 15
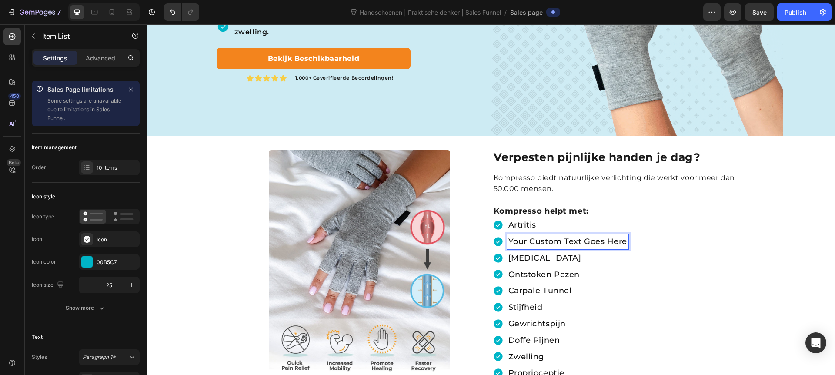
click at [558, 241] on p "your custom text goes here" at bounding box center [568, 241] width 119 height 13
click at [740, 274] on div "artritis Reumatoïde Artritis trigger finger ontstoken pezen carpale tunnel stij…" at bounding box center [622, 298] width 259 height 163
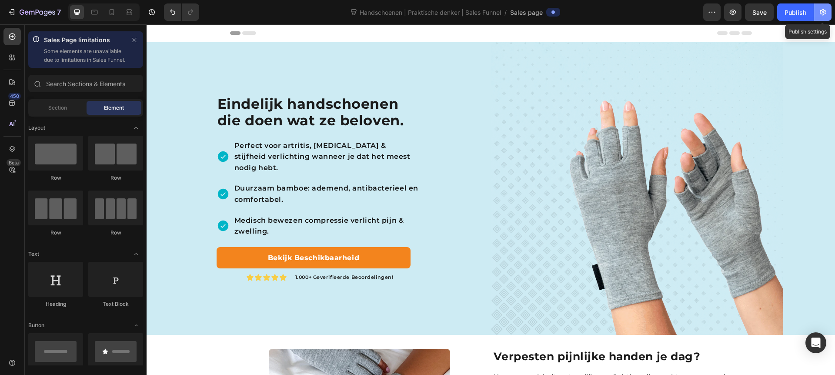
click at [826, 14] on icon "button" at bounding box center [823, 12] width 9 height 9
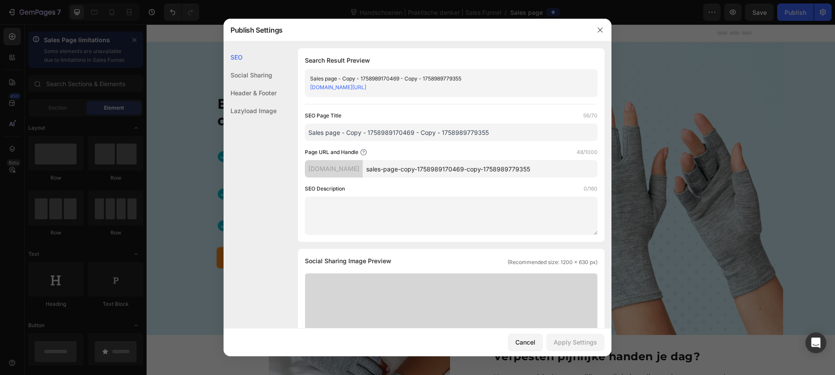
click at [435, 135] on input "Sales page - Copy - 1758989170469 - Copy - 1758989779355" at bounding box center [451, 132] width 293 height 17
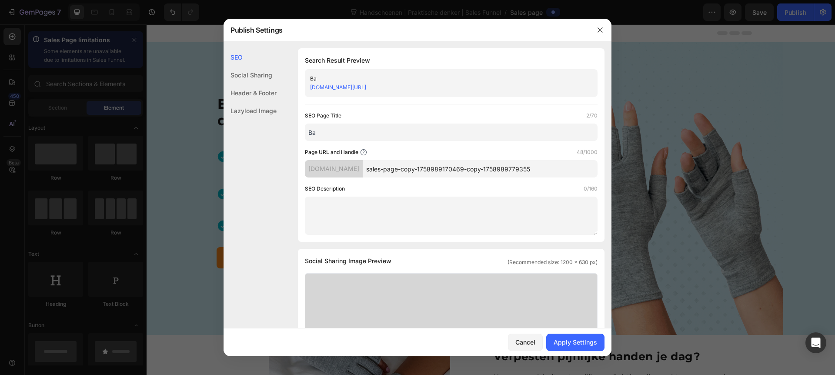
type input "B"
type input "Handschoenen met medische werking"
drag, startPoint x: 568, startPoint y: 167, endPoint x: 482, endPoint y: 167, distance: 85.7
click at [482, 167] on input "sales-page-copy-1758989170469-copy-1758989779355" at bounding box center [480, 168] width 235 height 17
click at [486, 191] on div "SEO Description 0/160" at bounding box center [451, 188] width 293 height 9
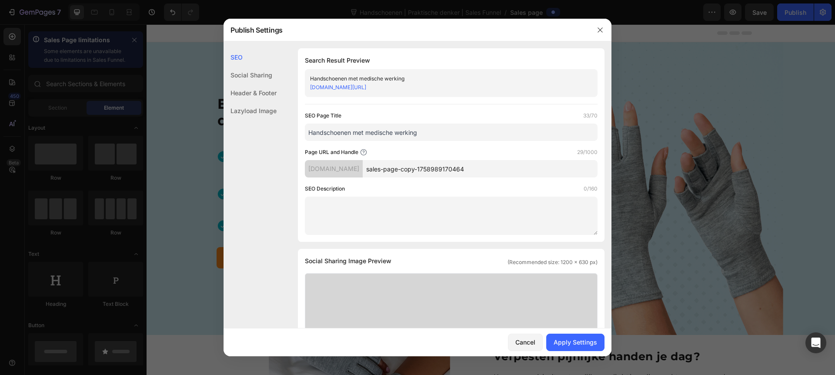
click at [432, 170] on input "sales-page-copy-1758989170464" at bounding box center [480, 168] width 235 height 17
type input "sales-page-1758989170464"
click at [439, 184] on div "SEO Page Title 33/70 Handschoenen met medische werking Page URL and Handle 24/1…" at bounding box center [451, 173] width 293 height 124
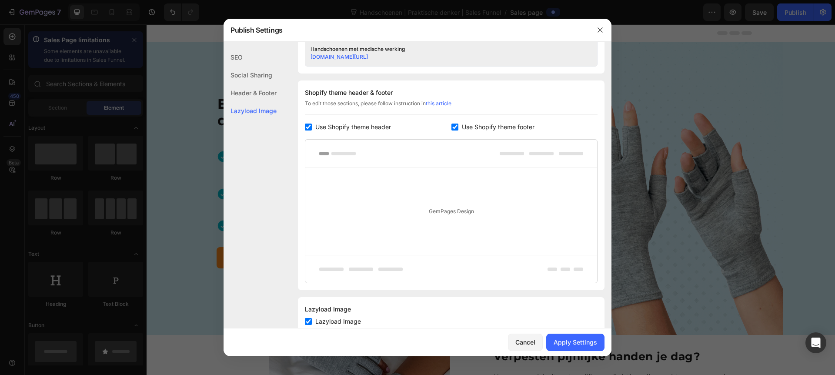
scroll to position [403, 0]
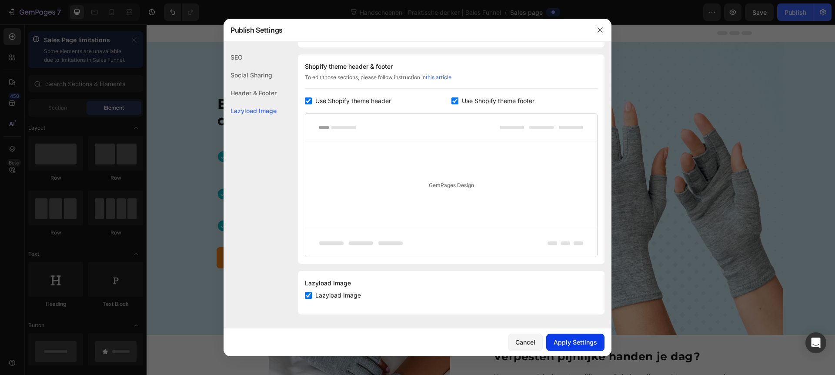
click at [575, 339] on div "Apply Settings" at bounding box center [575, 342] width 43 height 9
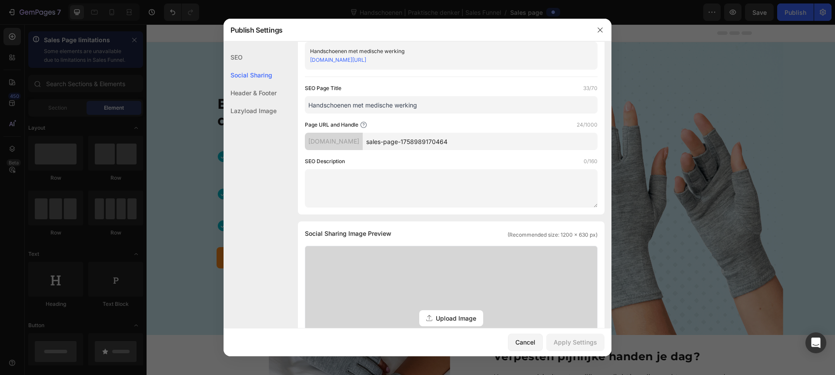
scroll to position [0, 0]
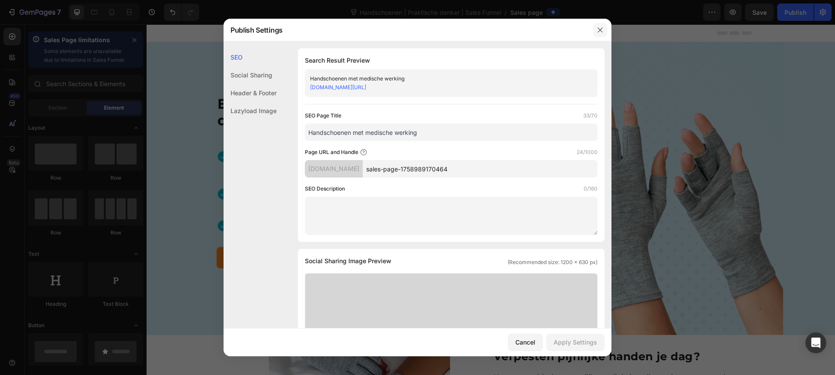
click at [602, 33] on icon "button" at bounding box center [600, 30] width 7 height 7
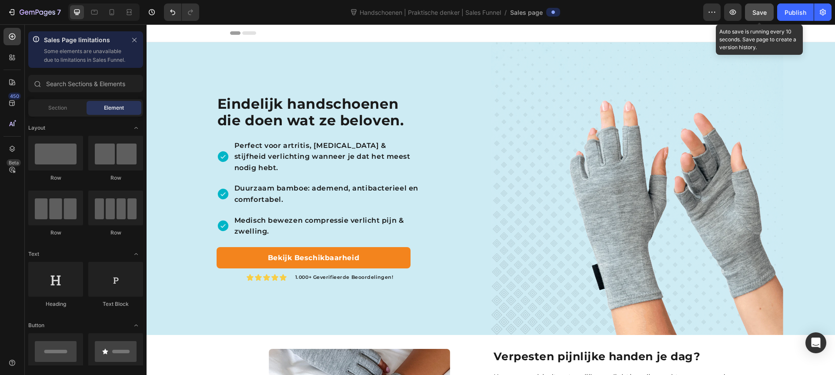
click at [759, 14] on span "Save" at bounding box center [760, 12] width 14 height 7
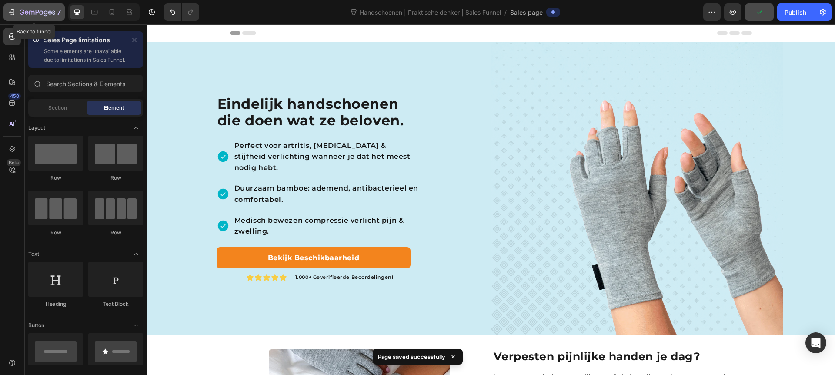
click at [11, 14] on icon "button" at bounding box center [13, 12] width 4 height 6
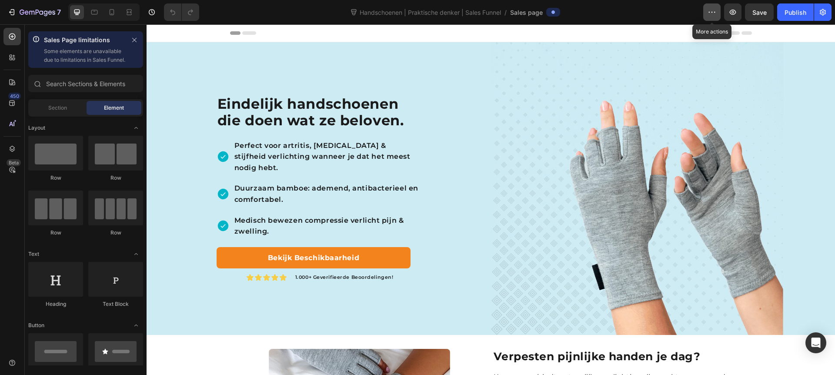
click at [710, 13] on icon "button" at bounding box center [712, 12] width 9 height 9
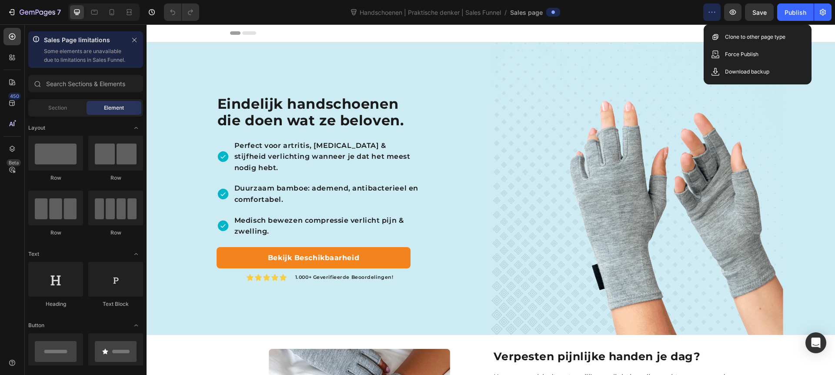
click at [710, 13] on icon "button" at bounding box center [712, 12] width 9 height 9
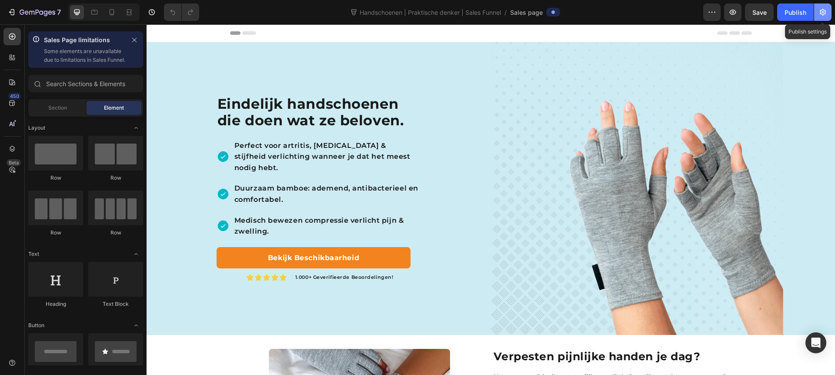
click at [823, 11] on icon "button" at bounding box center [823, 12] width 2 height 2
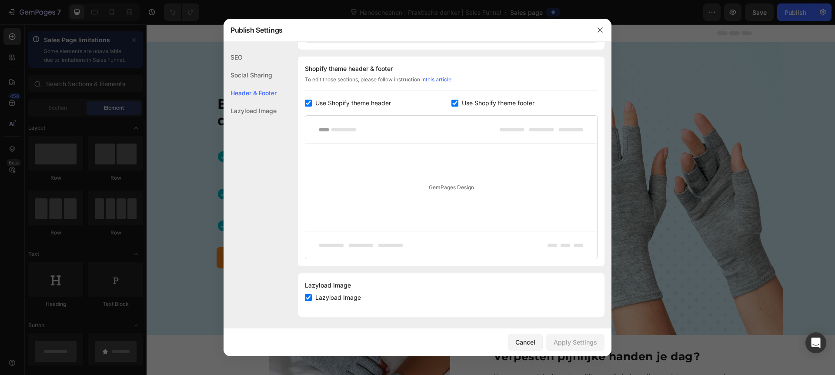
scroll to position [403, 0]
click at [599, 29] on icon "button" at bounding box center [600, 30] width 7 height 7
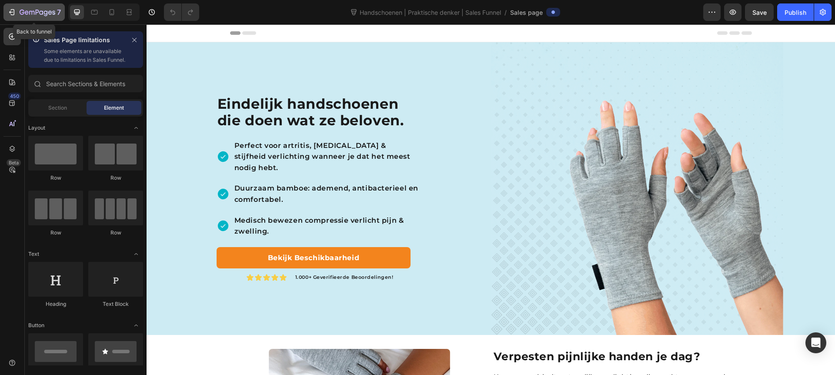
click at [43, 12] on icon "button" at bounding box center [38, 12] width 36 height 7
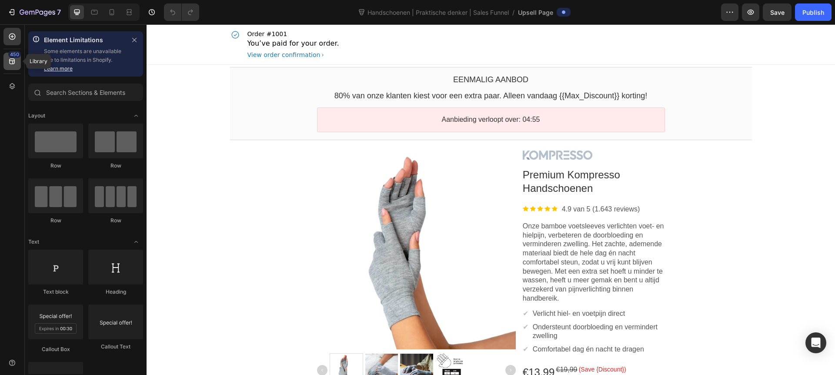
click at [17, 64] on div "450" at bounding box center [11, 61] width 17 height 17
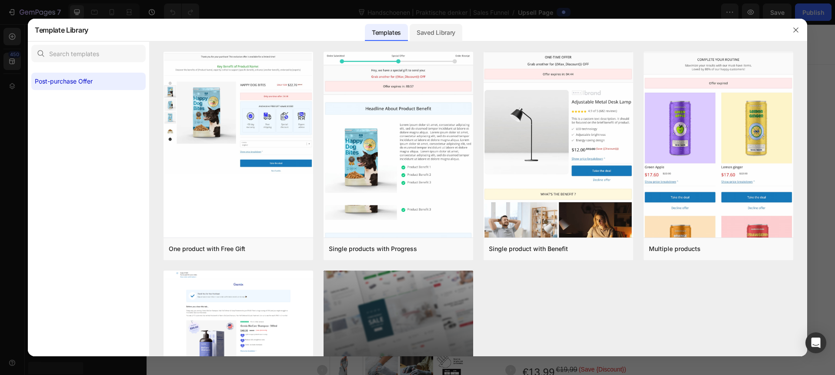
click at [438, 37] on div "Saved Library" at bounding box center [436, 32] width 53 height 17
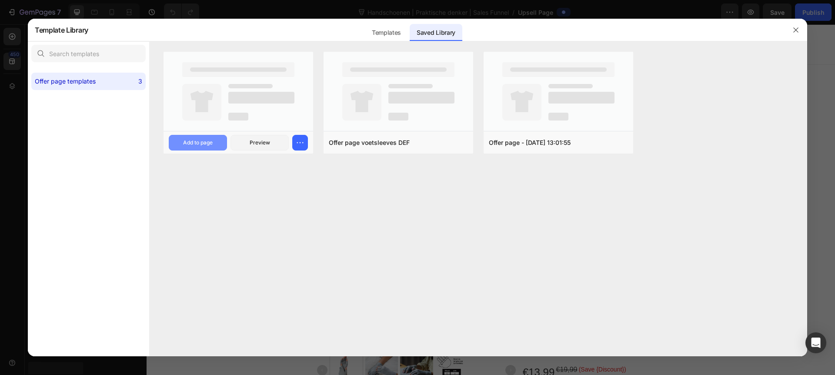
click at [193, 142] on div "Add to page" at bounding box center [198, 143] width 30 height 8
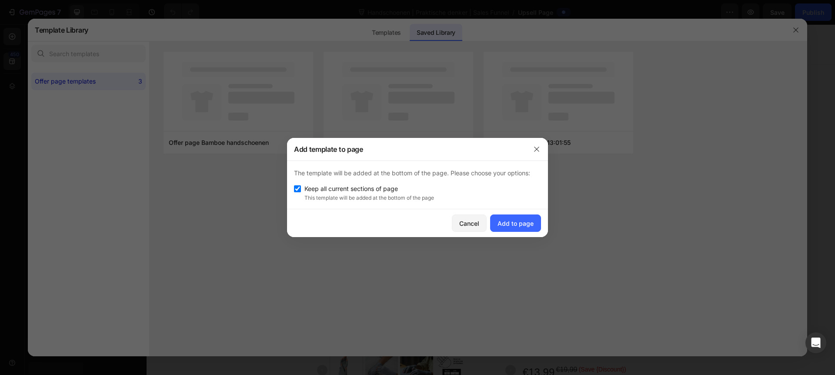
click at [390, 200] on p "This template will be added at the bottom of the page" at bounding box center [422, 198] width 237 height 8
click at [388, 189] on span "Keep all current sections of page" at bounding box center [351, 189] width 94 height 10
checkbox input "false"
click at [528, 227] on div "Add to page" at bounding box center [516, 223] width 36 height 9
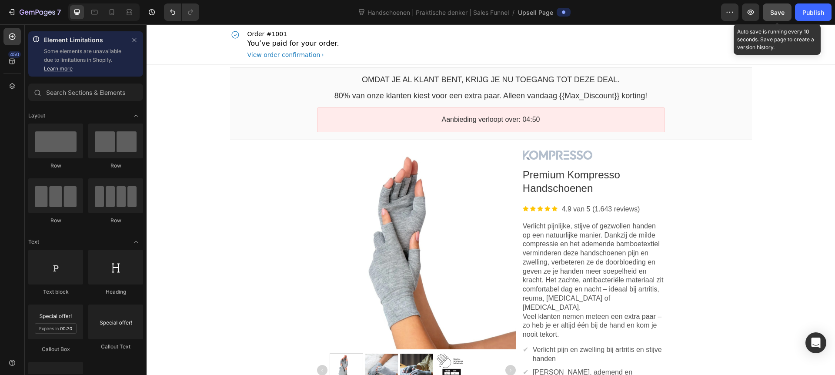
click at [786, 12] on button "Save" at bounding box center [777, 11] width 29 height 17
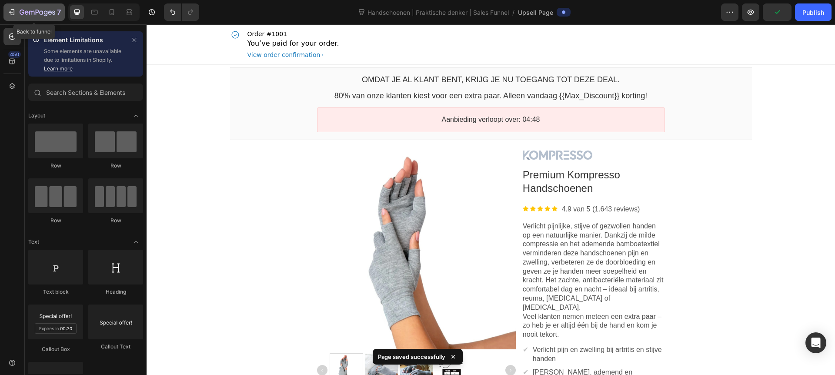
click at [21, 15] on icon "button" at bounding box center [38, 12] width 36 height 7
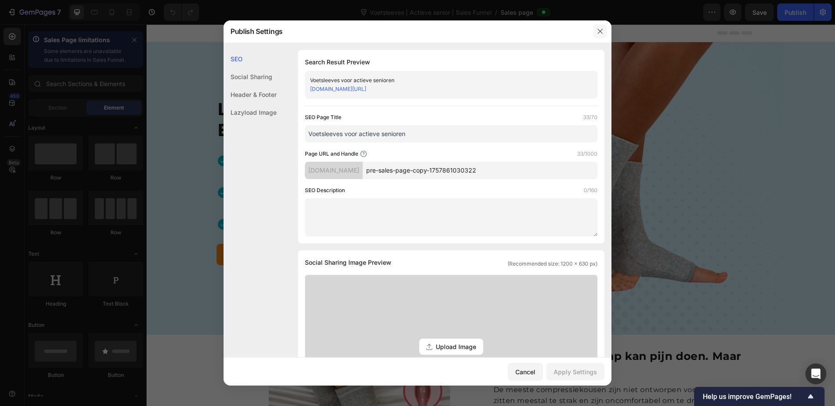
click at [598, 32] on icon "button" at bounding box center [600, 31] width 7 height 7
